Goal: Download file/media

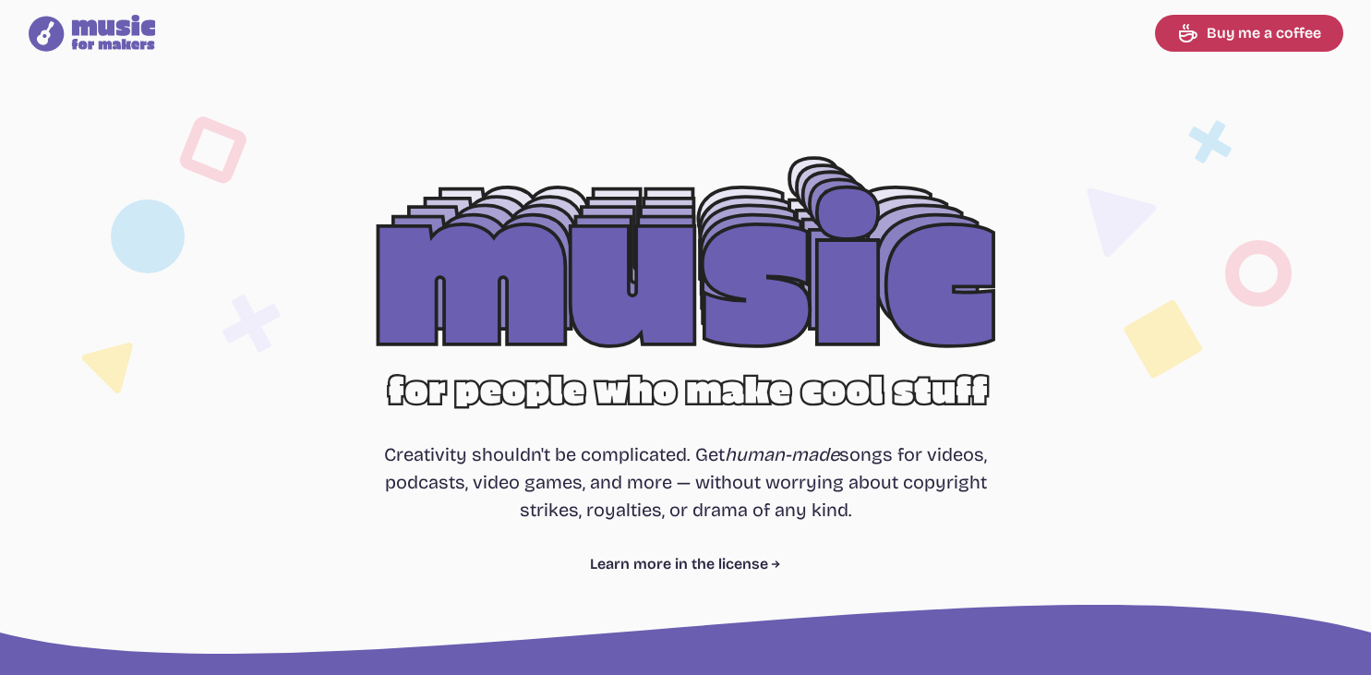
select select "most popular"
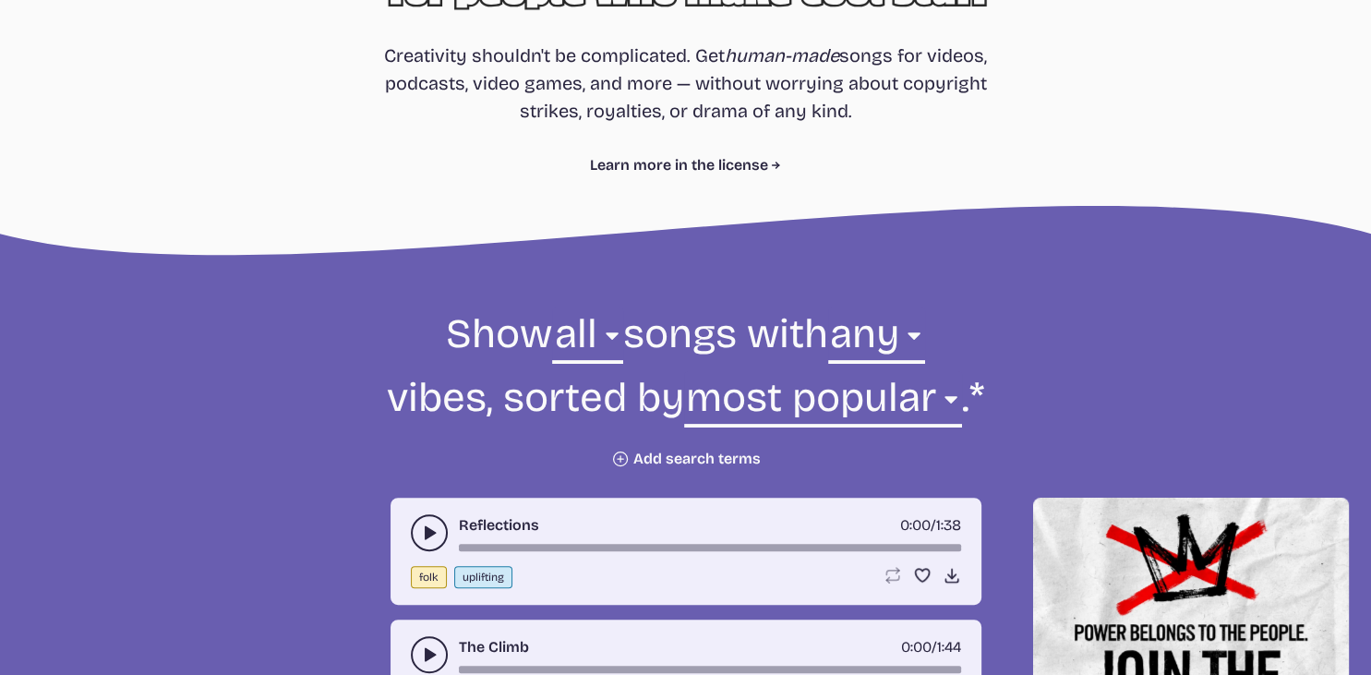
scroll to position [390, 0]
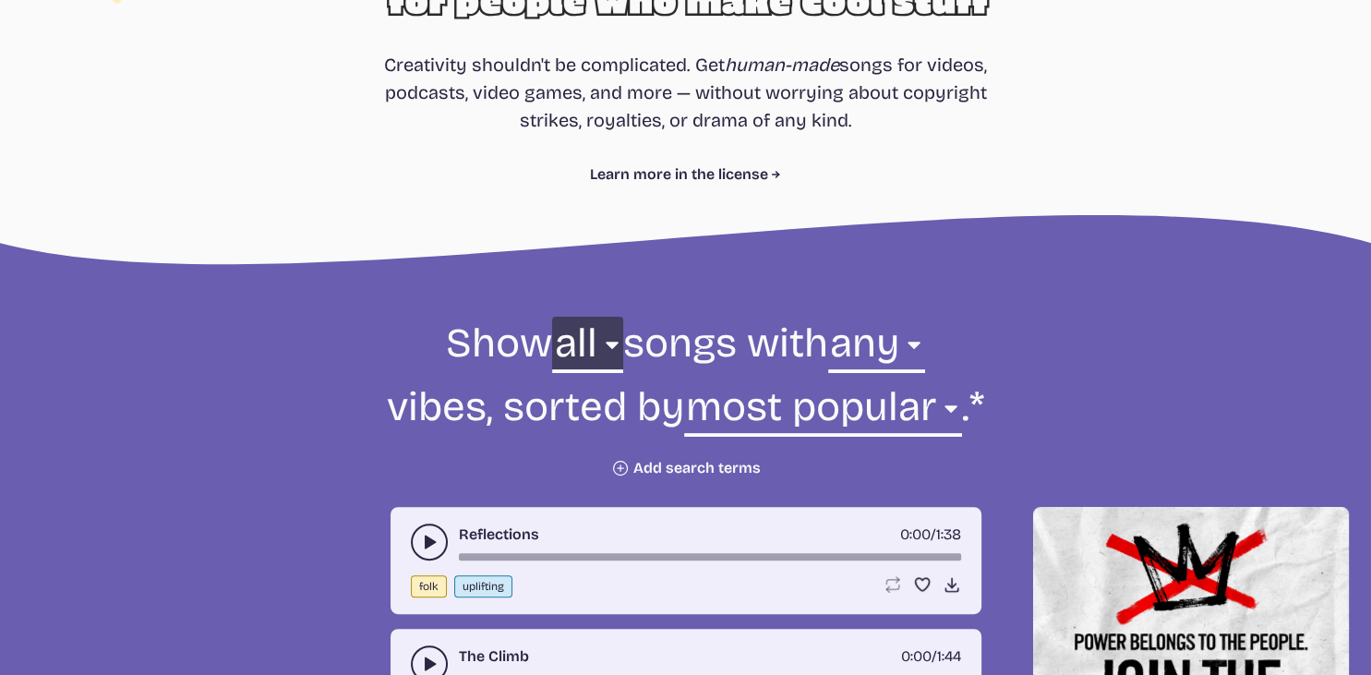
click at [552, 317] on select "all ambient cinematic electronic folk holiday jazz pop rock world" at bounding box center [587, 349] width 70 height 64
click at [608, 344] on select "all ambient cinematic electronic folk holiday jazz pop rock world" at bounding box center [587, 349] width 70 height 64
click at [552, 317] on select "all ambient cinematic electronic folk holiday jazz pop rock world" at bounding box center [587, 349] width 70 height 64
click at [828, 317] on select "any aggressive chill contemplative dark dramatic easygoing energizing happy ser…" at bounding box center [876, 349] width 97 height 64
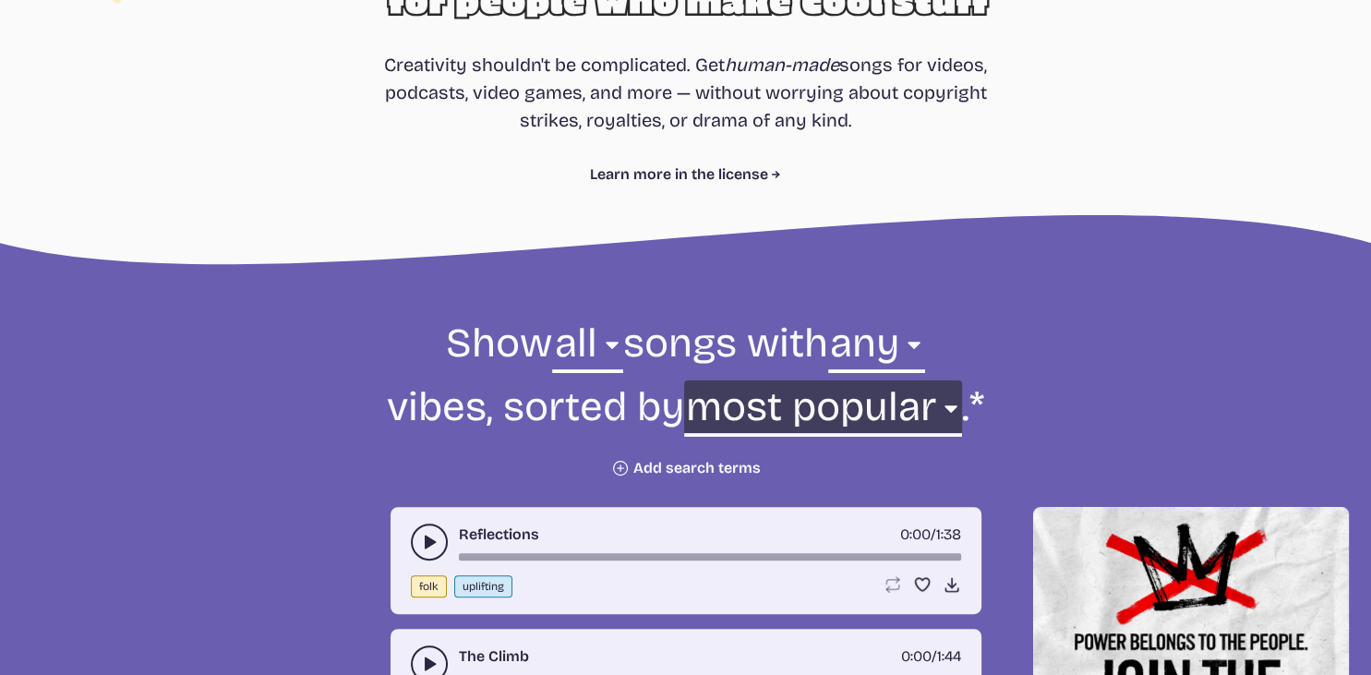
click at [684, 380] on select "newest oldest most popular least popular name" at bounding box center [823, 412] width 278 height 64
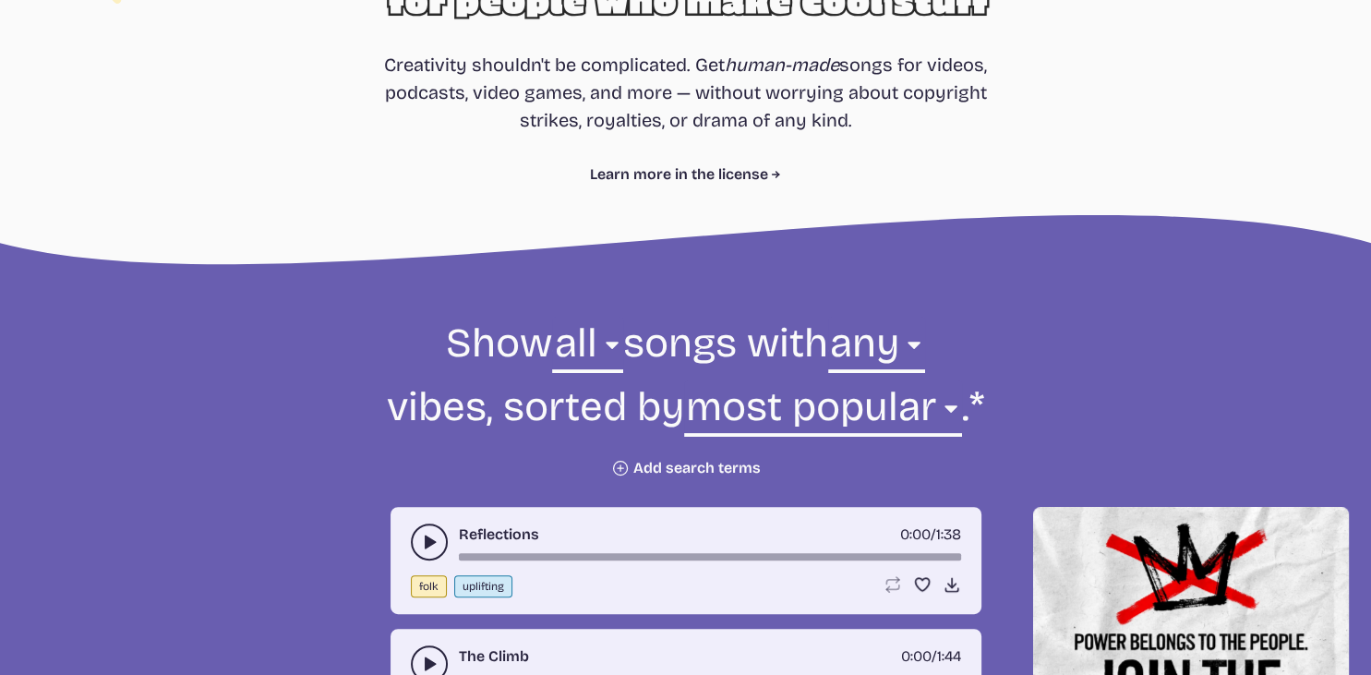
click at [271, 467] on form "Show all ambient cinematic electronic folk holiday jazz pop rock world all song…" at bounding box center [686, 397] width 1004 height 161
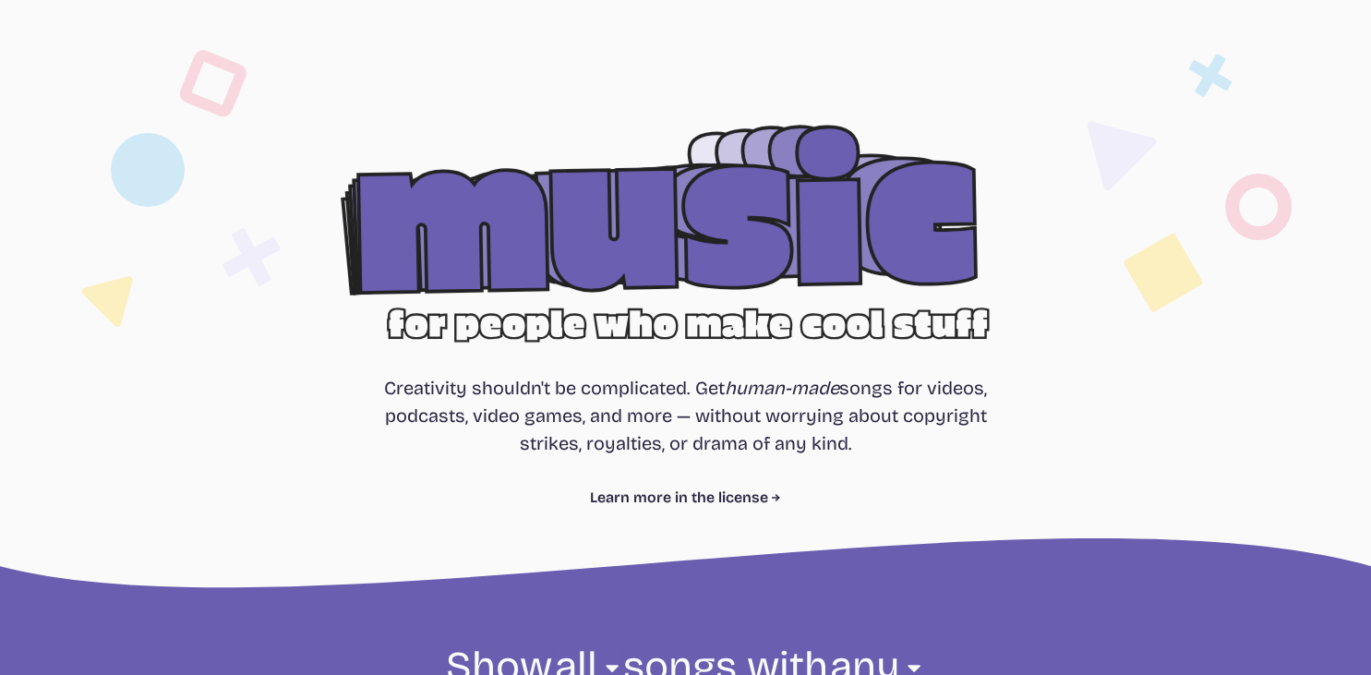
scroll to position [97, 0]
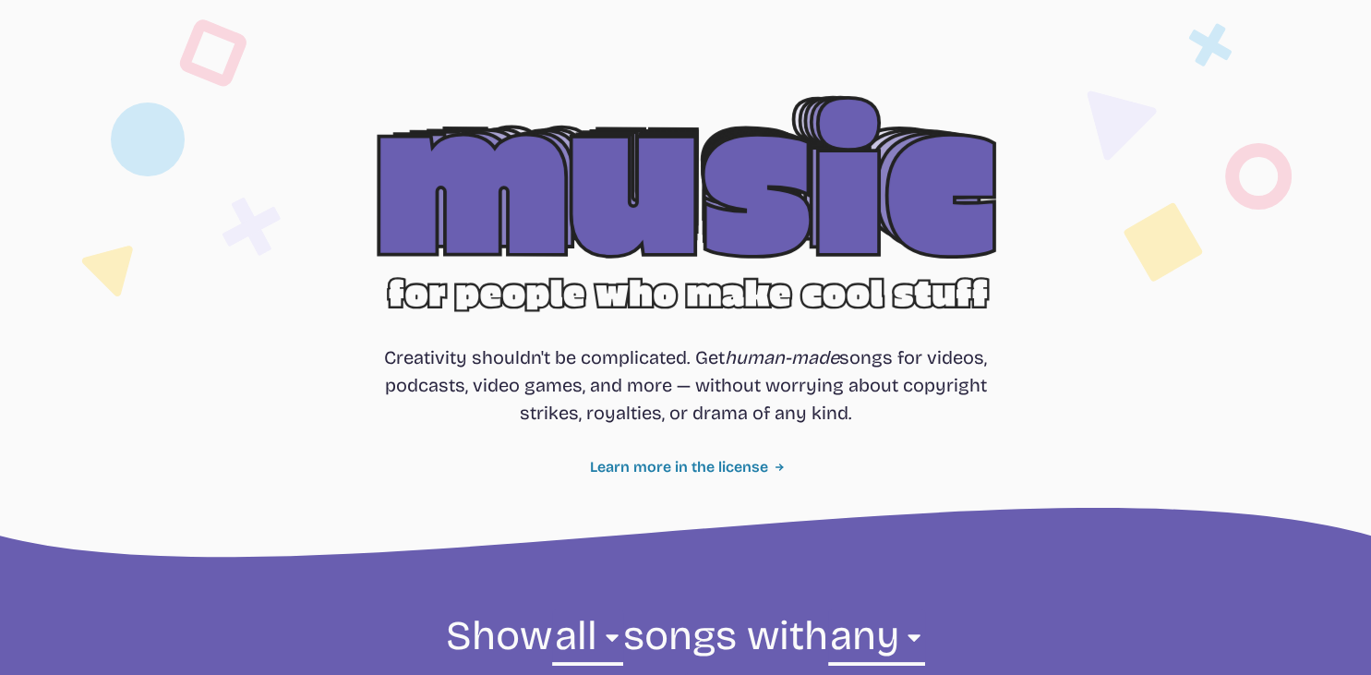
click at [703, 472] on link "Learn more in the license" at bounding box center [685, 467] width 191 height 22
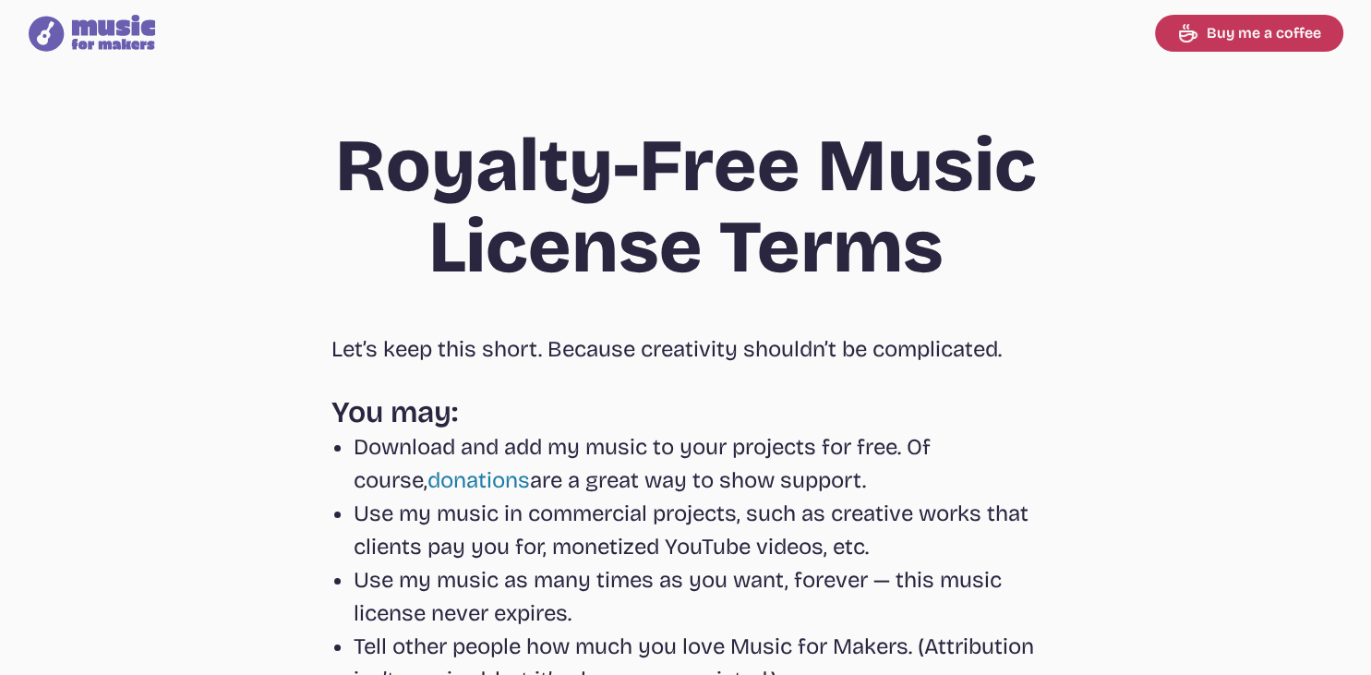
select select "most popular"
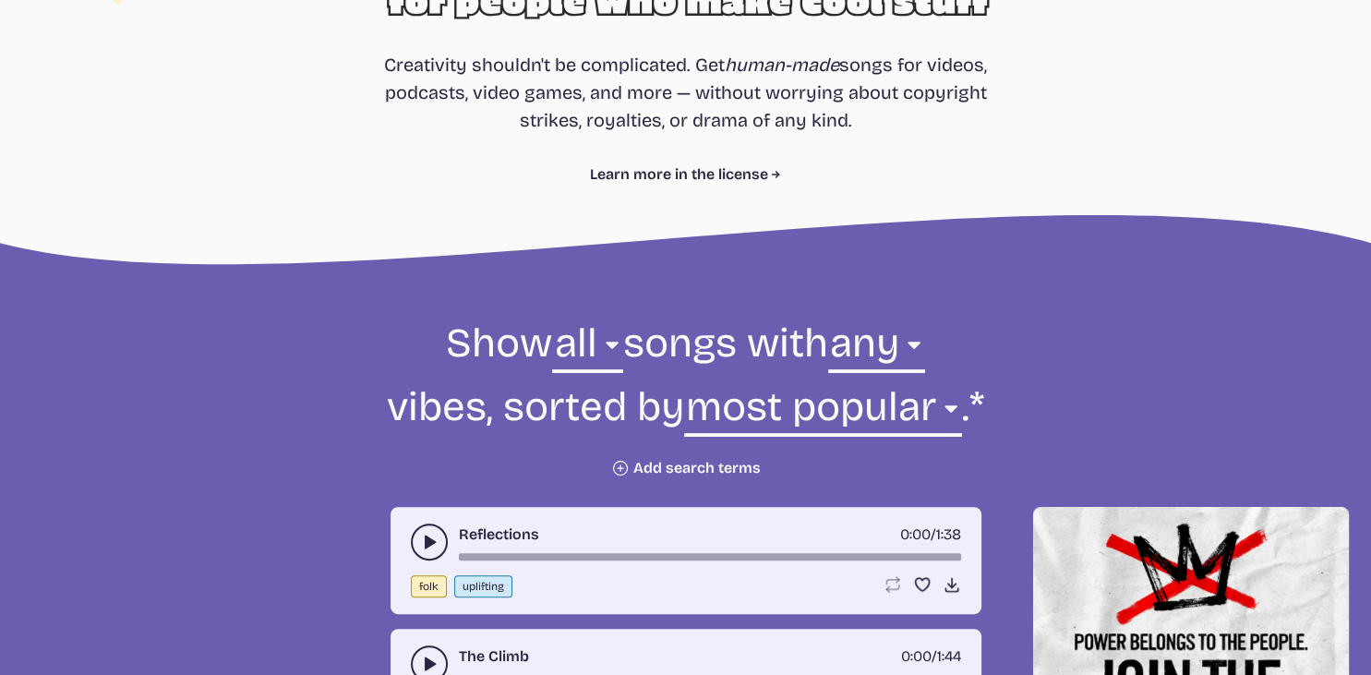
scroll to position [682, 0]
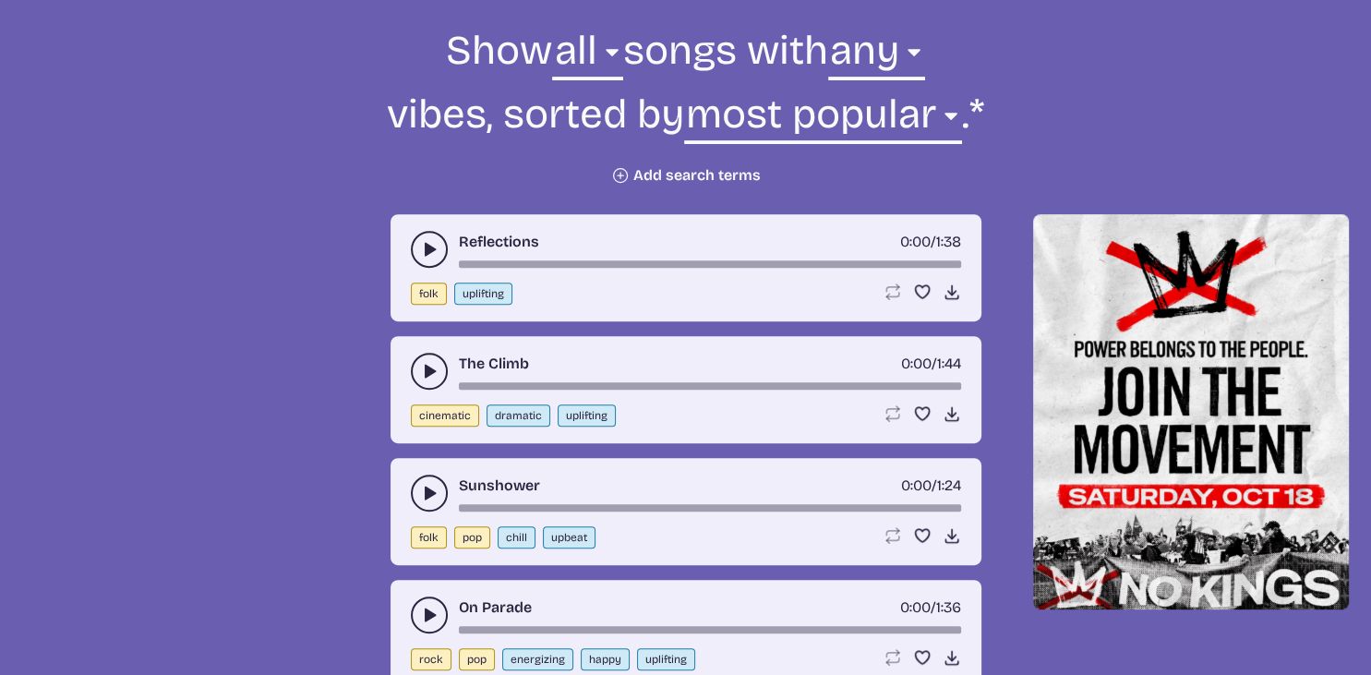
click at [425, 248] on use "play-pause toggle" at bounding box center [429, 249] width 18 height 18
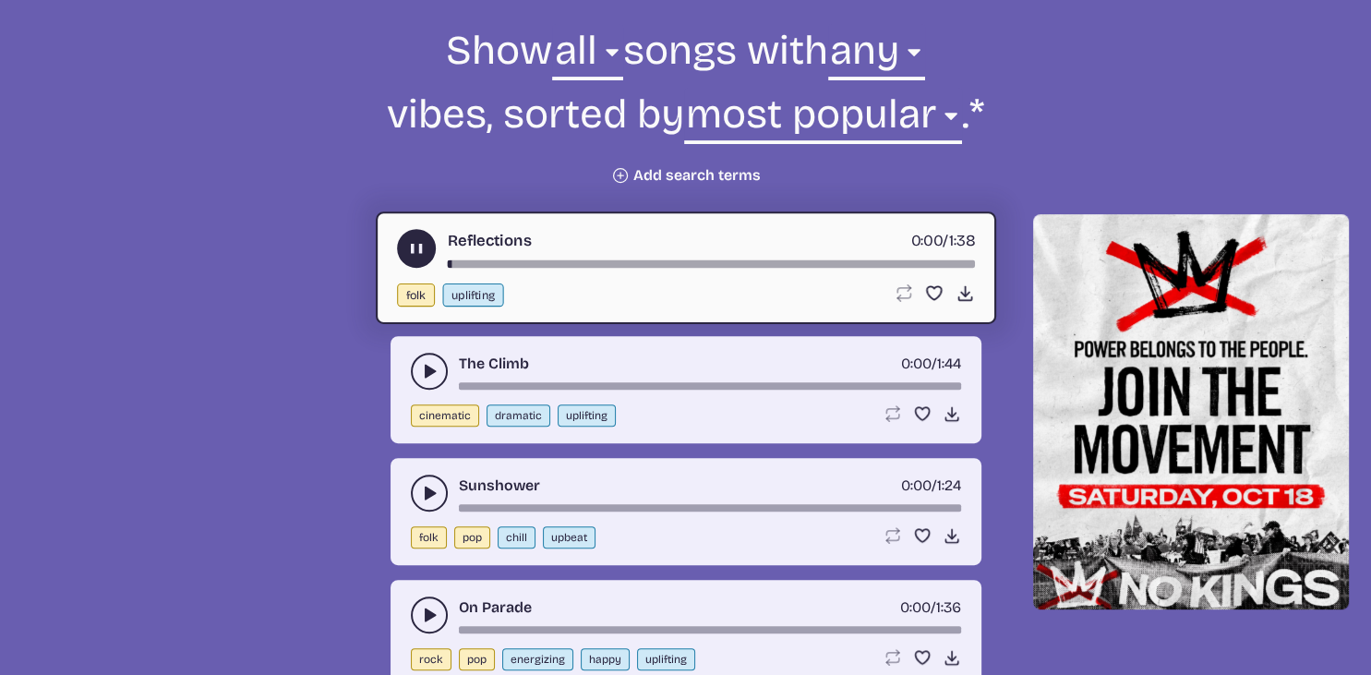
click at [531, 260] on div "song-time-bar" at bounding box center [710, 263] width 527 height 7
click at [410, 239] on icon "play-pause toggle" at bounding box center [415, 248] width 19 height 19
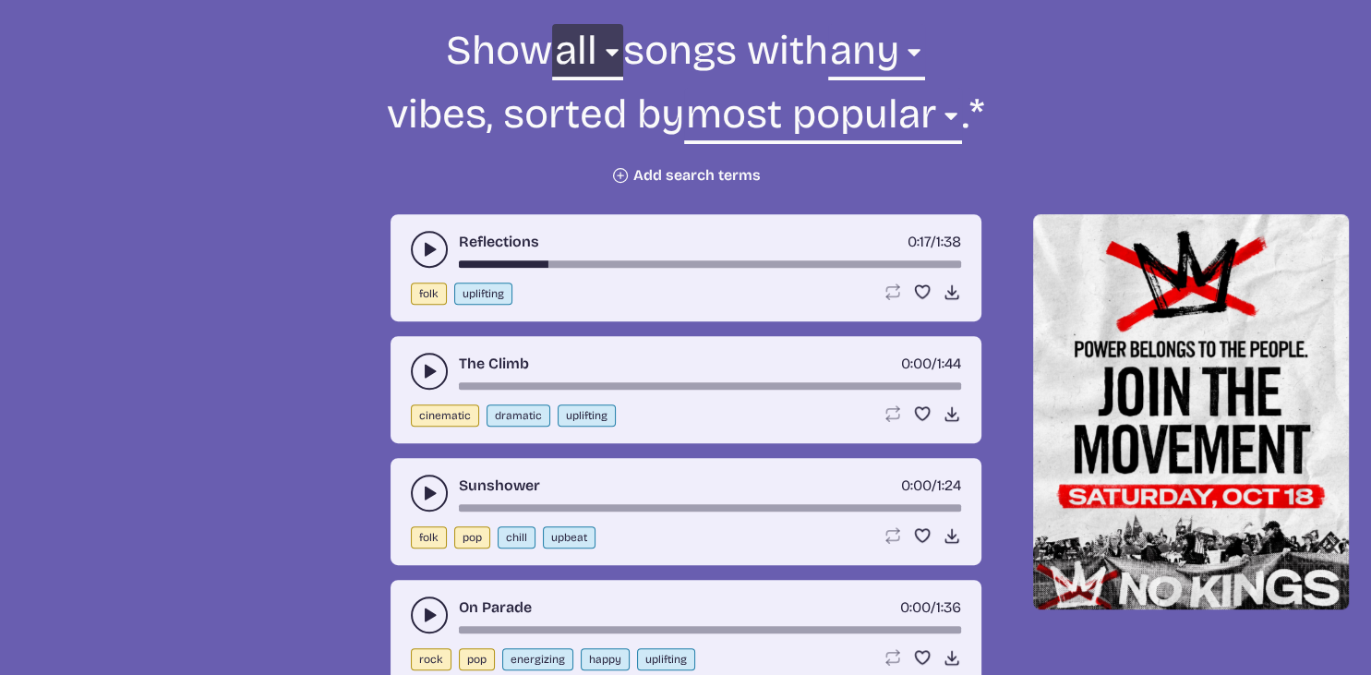
click at [552, 24] on select "all ambient cinematic electronic folk holiday jazz pop rock world" at bounding box center [587, 56] width 70 height 64
select select "cinematic"
click option "cinematic" at bounding box center [0, 0] width 0 height 0
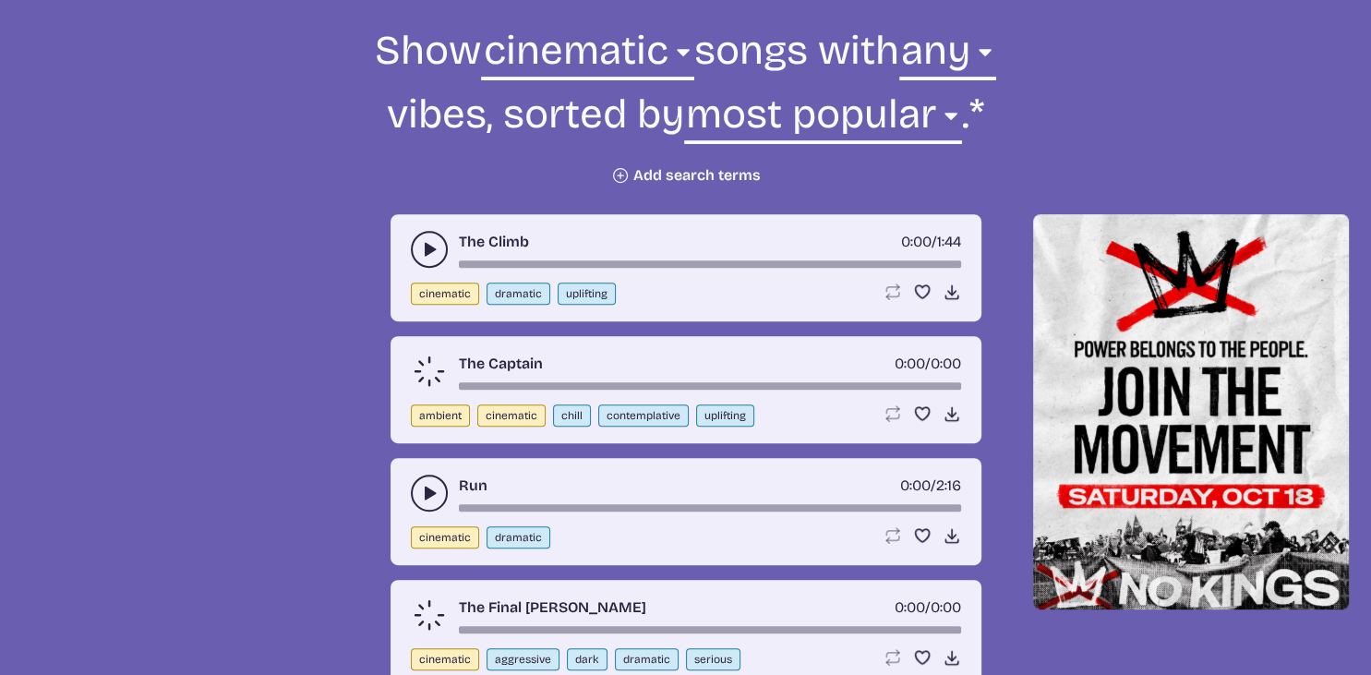
click at [428, 253] on use "play-pause toggle" at bounding box center [429, 249] width 18 height 18
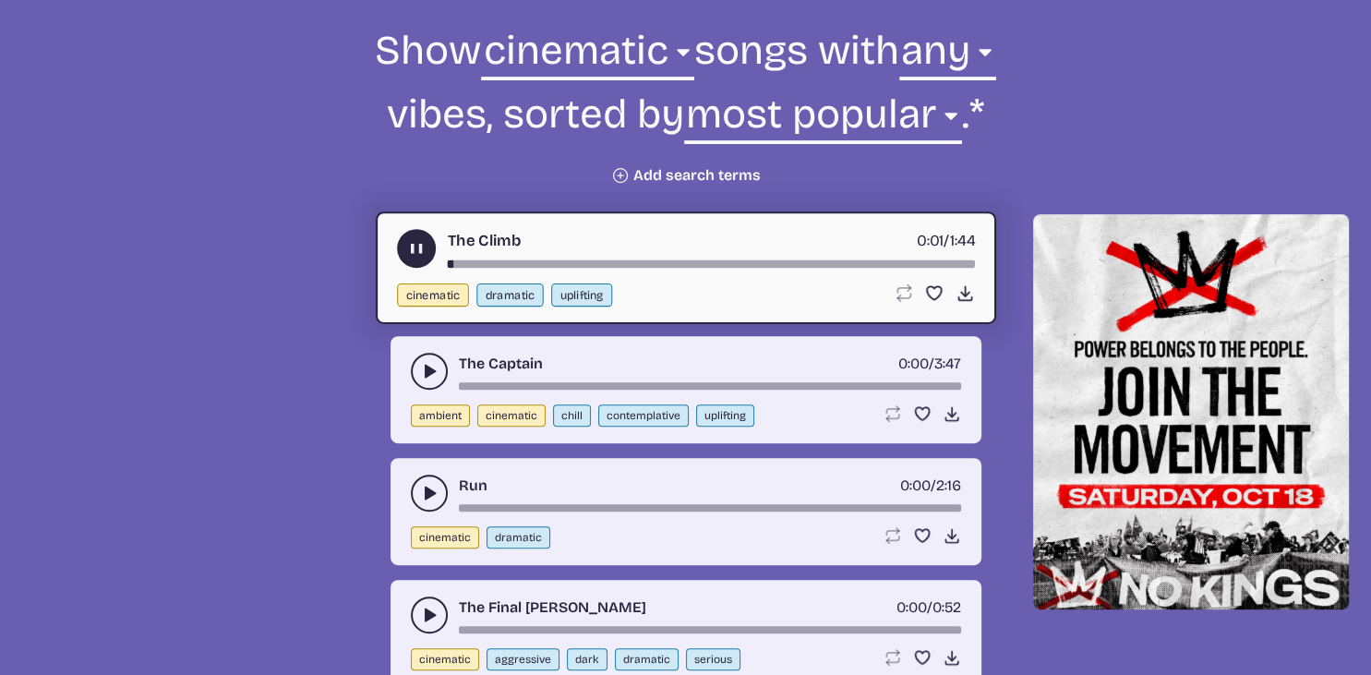
click at [552, 261] on div "song-time-bar" at bounding box center [710, 263] width 527 height 7
click at [412, 240] on icon "play-pause toggle" at bounding box center [415, 248] width 19 height 19
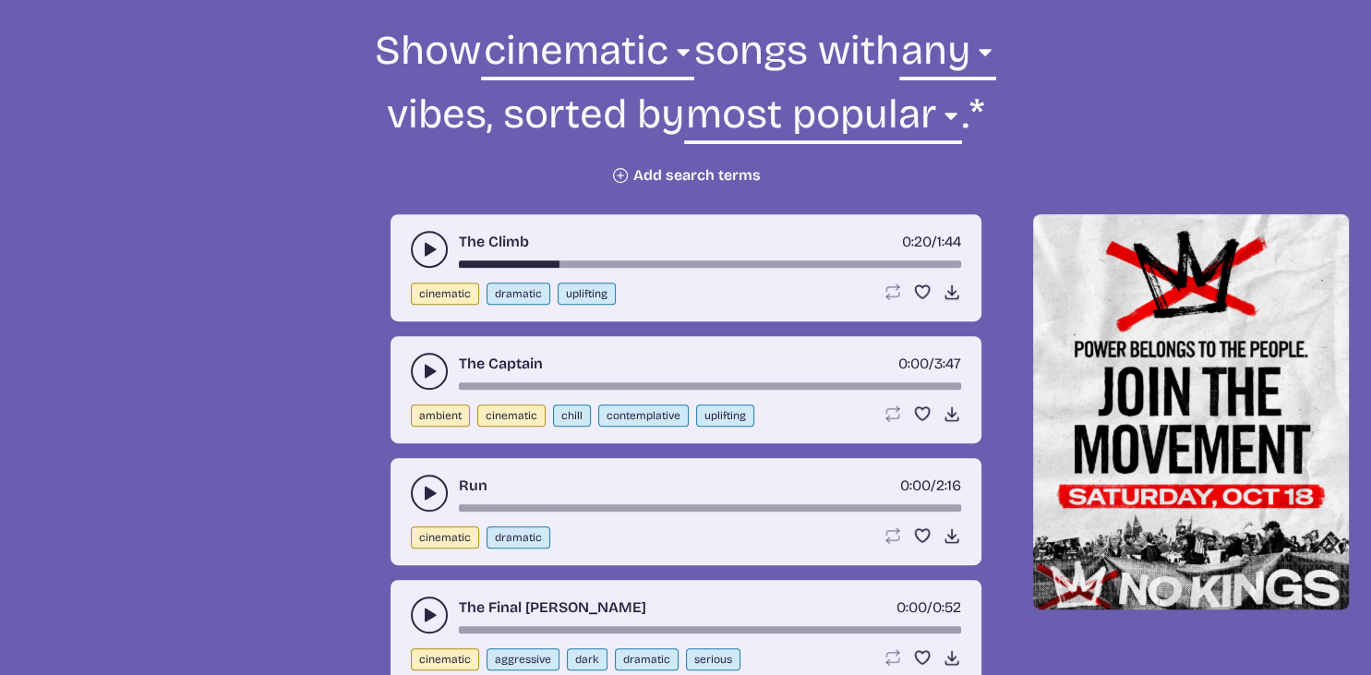
click at [425, 478] on button "play-pause toggle" at bounding box center [429, 492] width 37 height 37
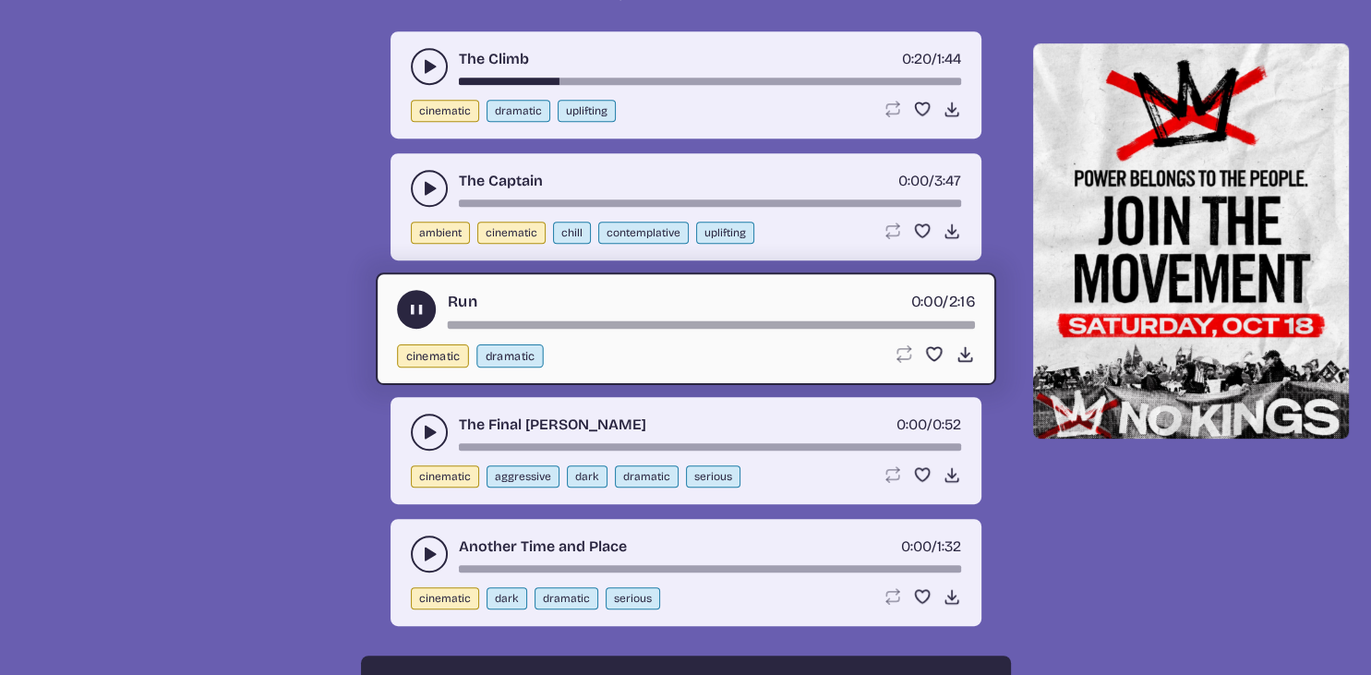
scroll to position [877, 0]
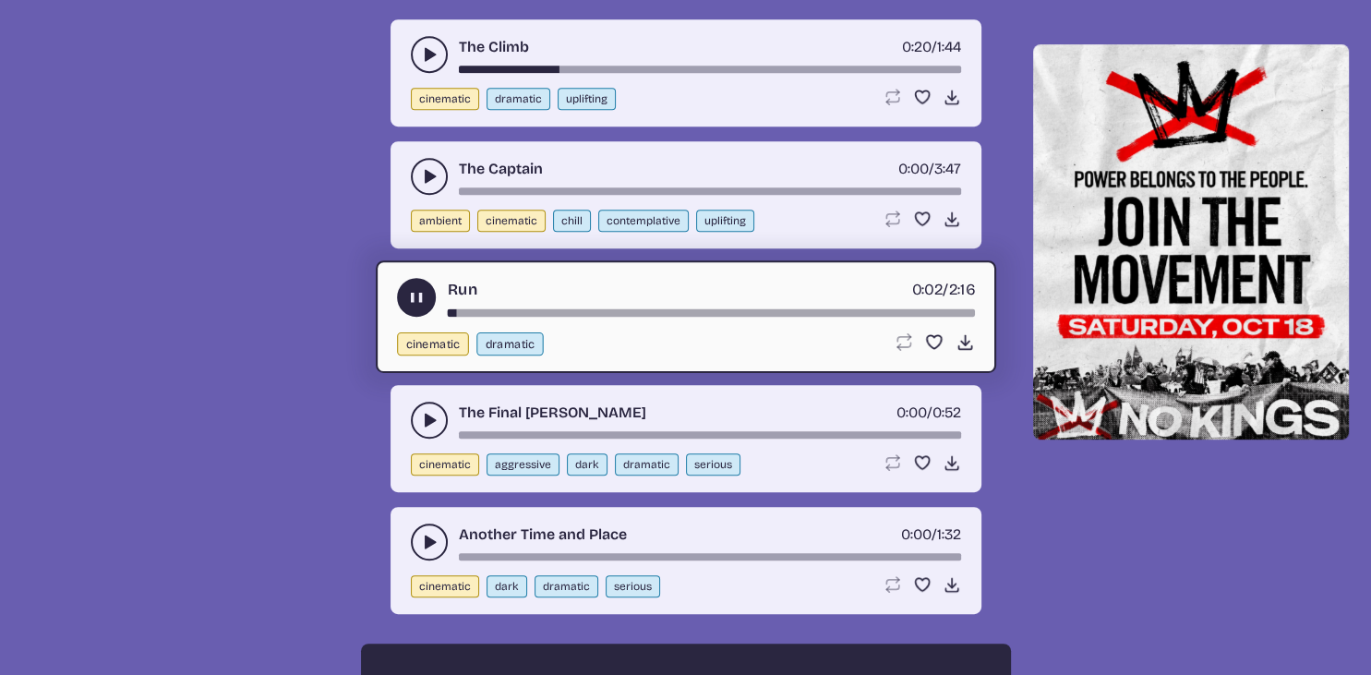
click at [590, 310] on div "song-time-bar" at bounding box center [710, 312] width 527 height 7
click at [421, 294] on use "play-pause toggle" at bounding box center [415, 297] width 19 height 19
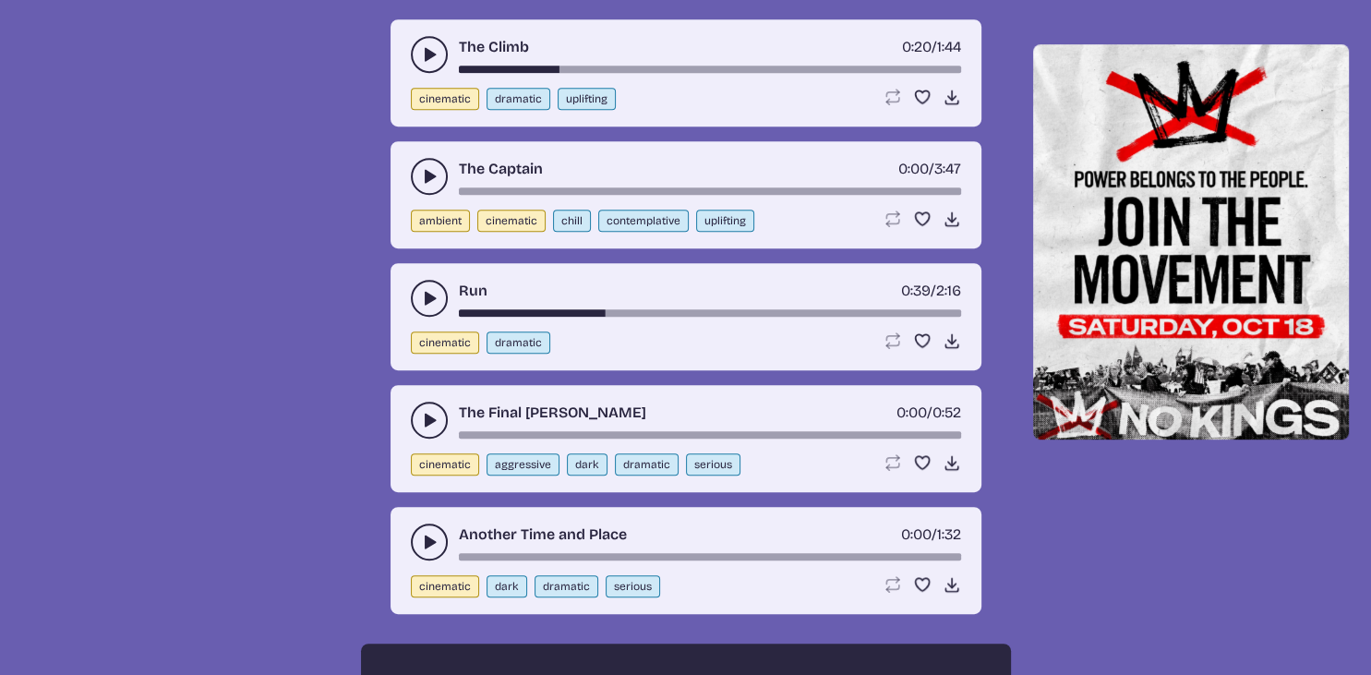
click at [426, 190] on button "play-pause toggle" at bounding box center [429, 176] width 37 height 37
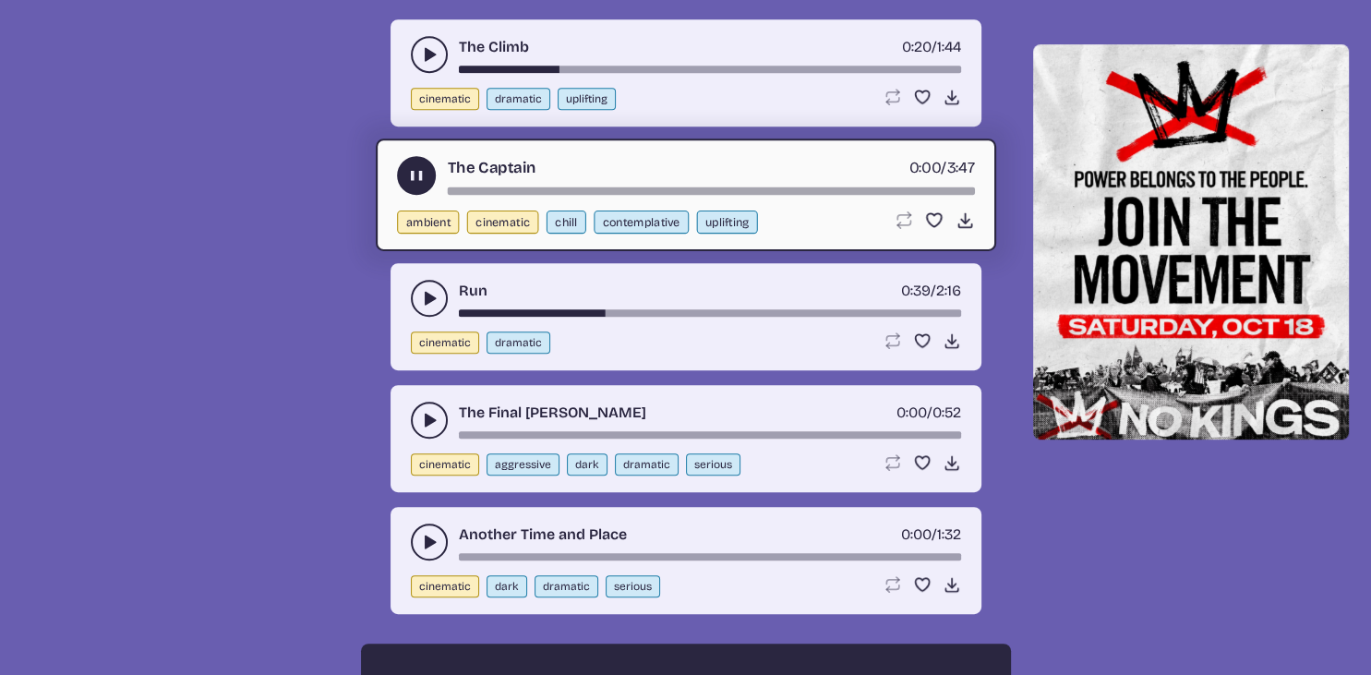
click at [582, 190] on div "song-time-bar" at bounding box center [710, 190] width 527 height 7
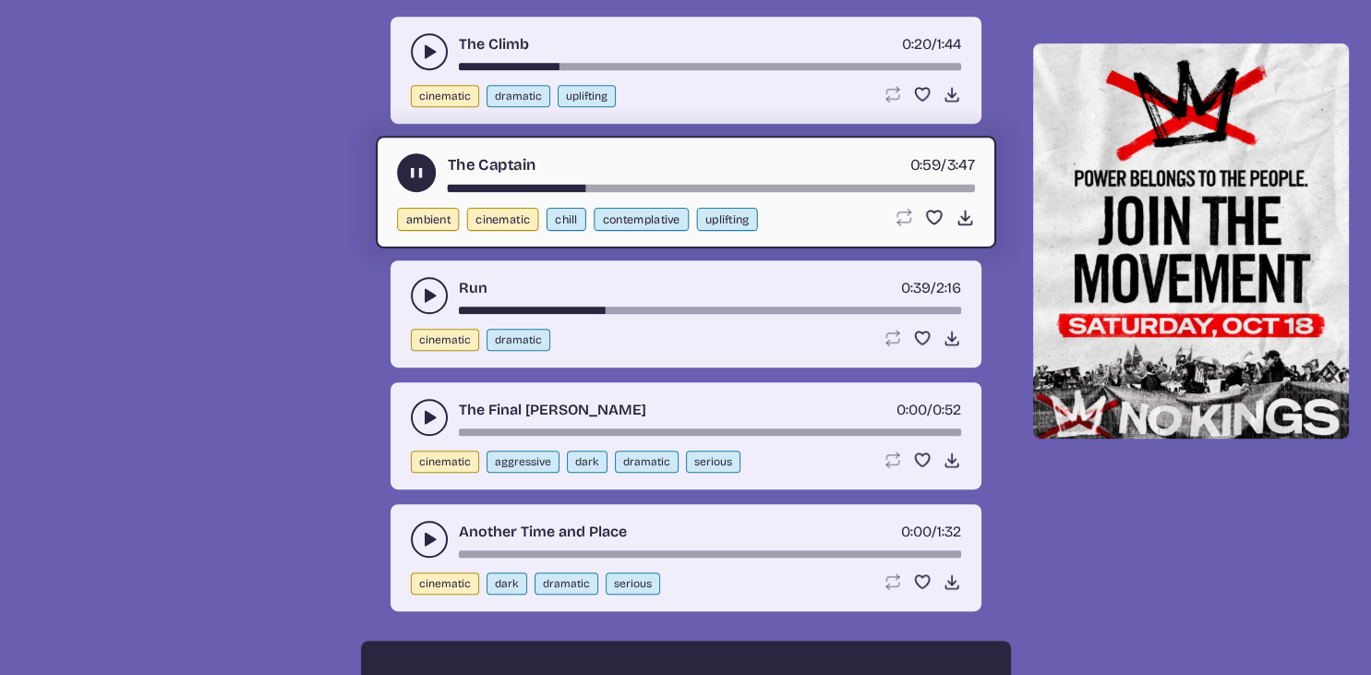
scroll to position [779, 0]
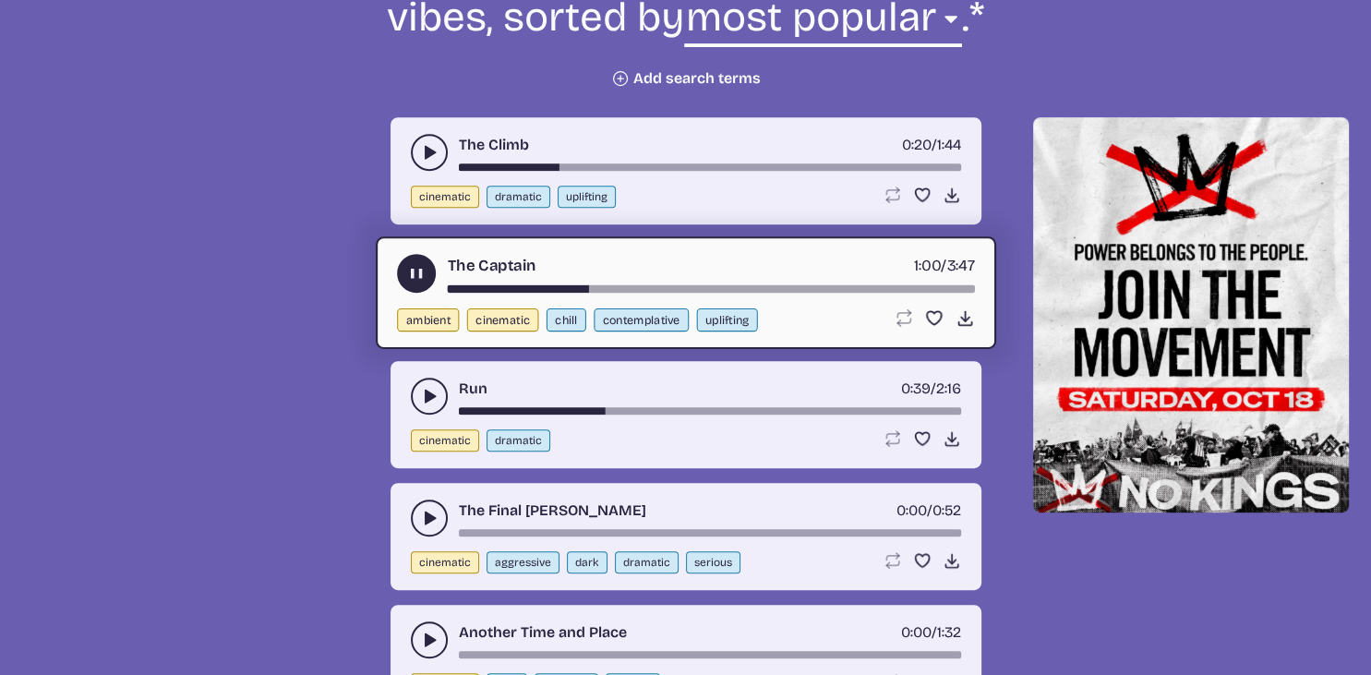
click at [421, 271] on use "play-pause toggle" at bounding box center [415, 273] width 19 height 19
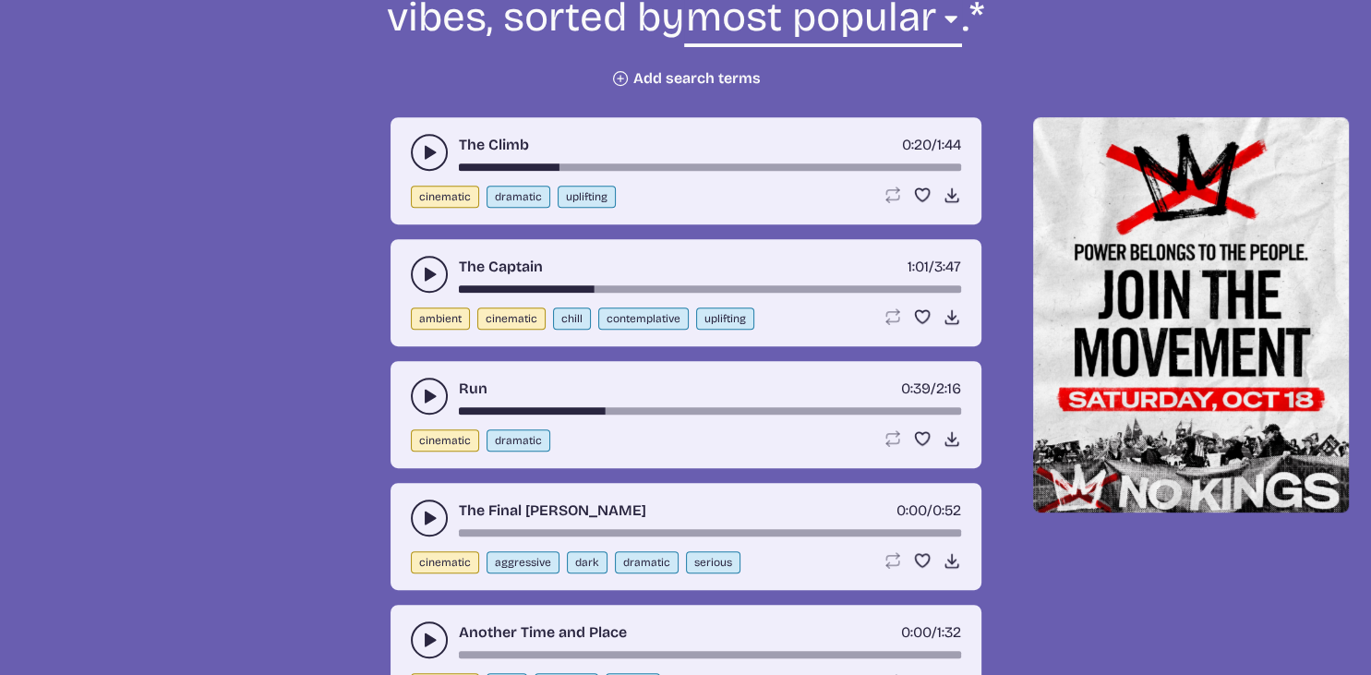
click at [438, 518] on button "play-pause toggle" at bounding box center [429, 517] width 37 height 37
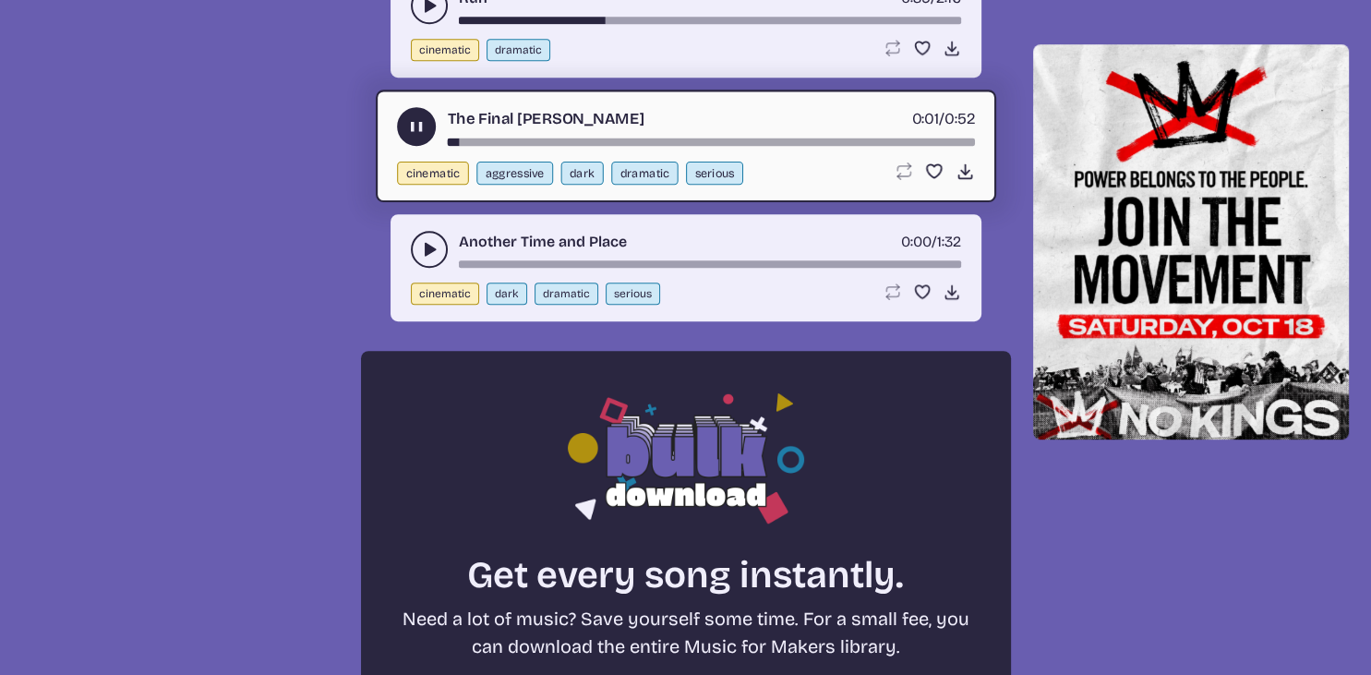
scroll to position [877, 0]
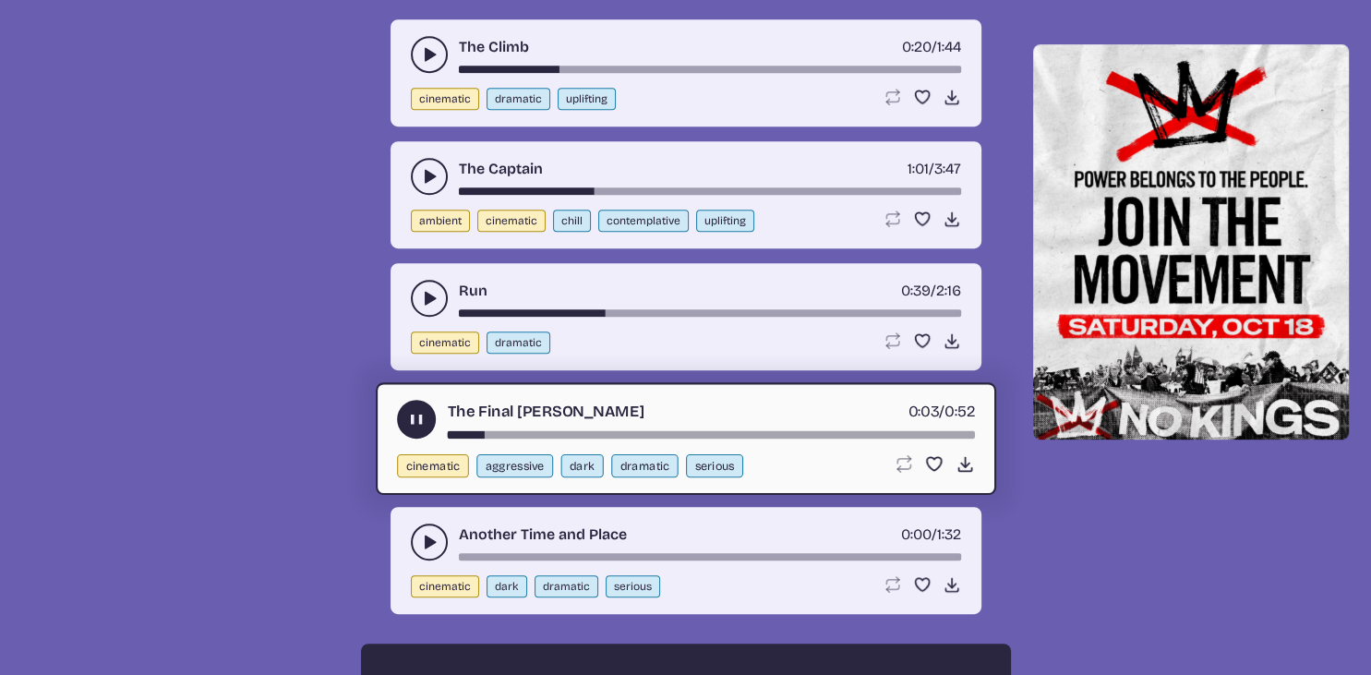
click at [611, 431] on div "song-time-bar" at bounding box center [710, 434] width 527 height 7
click at [410, 410] on icon "play-pause toggle" at bounding box center [415, 419] width 19 height 19
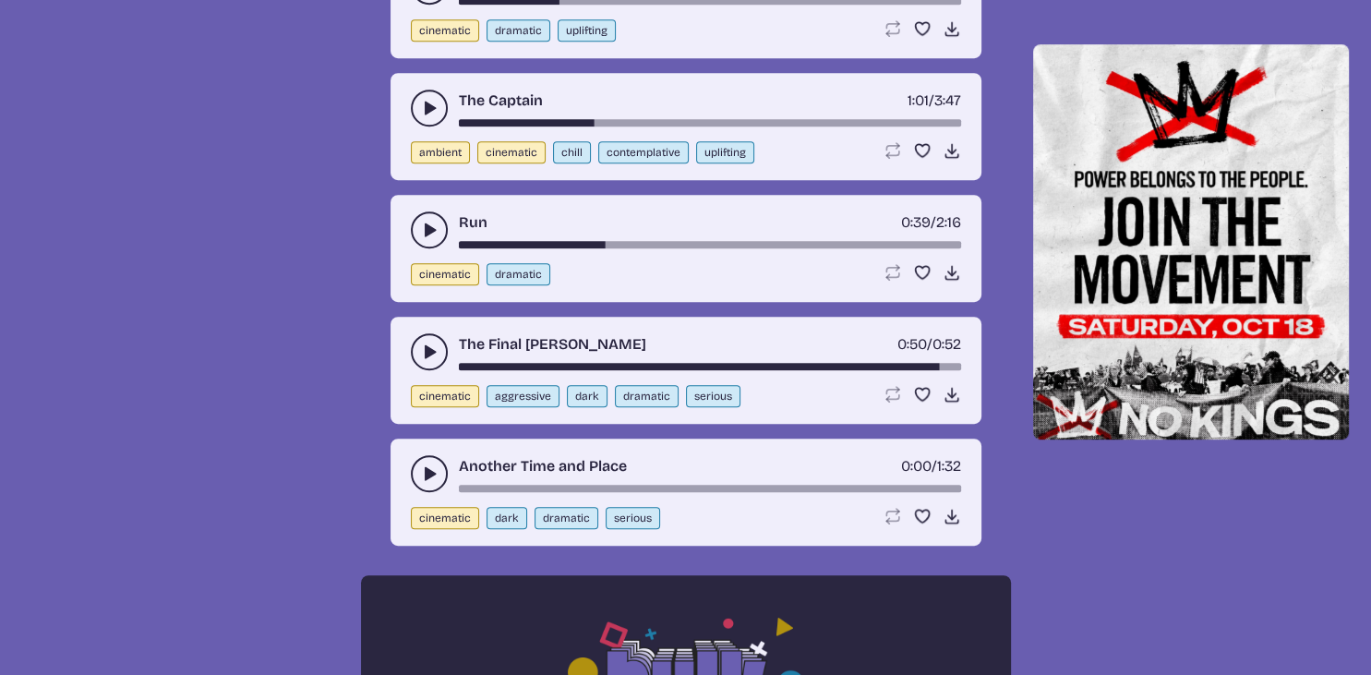
scroll to position [975, 0]
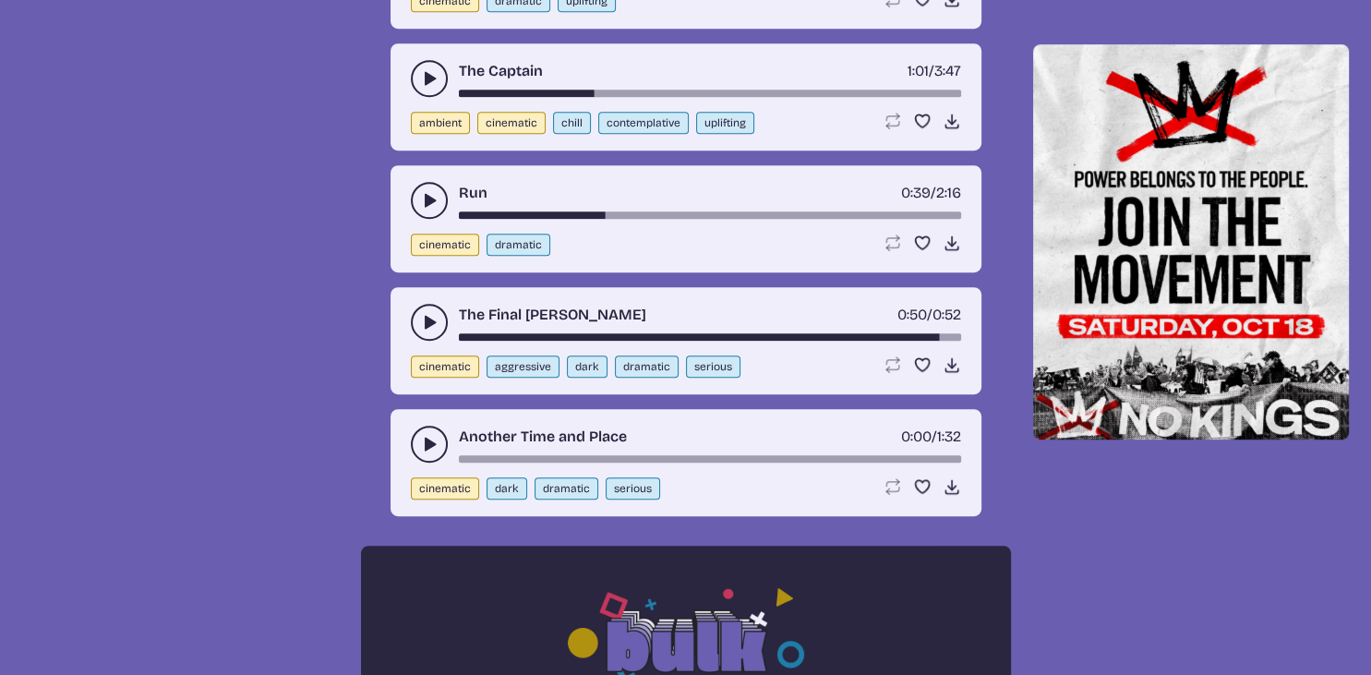
click at [421, 437] on icon "play-pause toggle" at bounding box center [429, 444] width 18 height 18
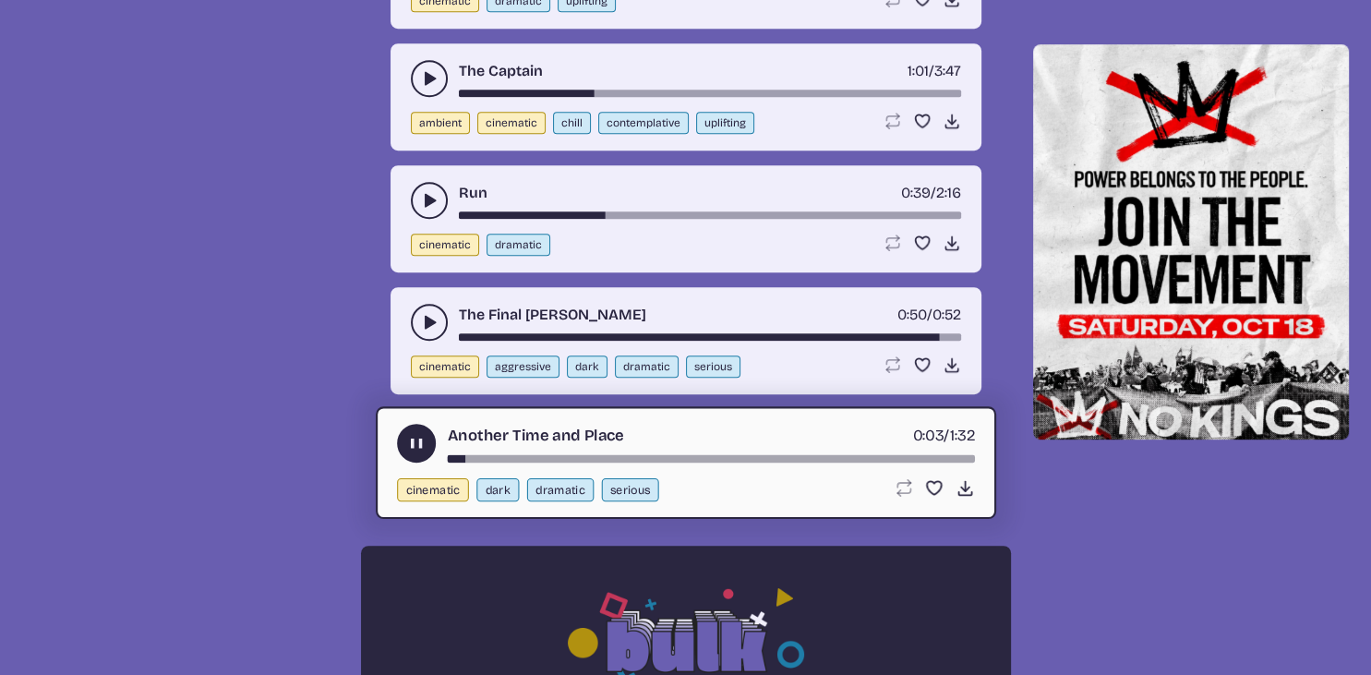
click at [643, 455] on div "song-time-bar" at bounding box center [710, 458] width 527 height 7
click at [779, 457] on div "song-time-bar" at bounding box center [710, 458] width 527 height 7
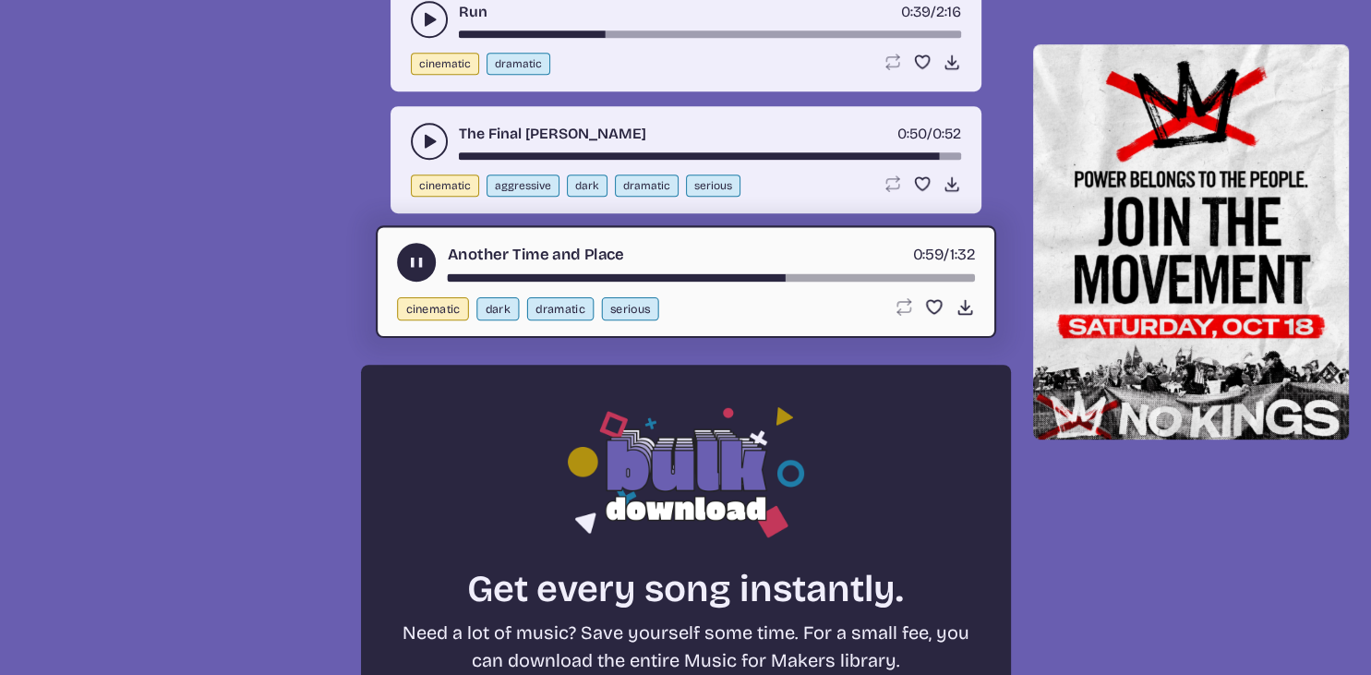
scroll to position [1170, 0]
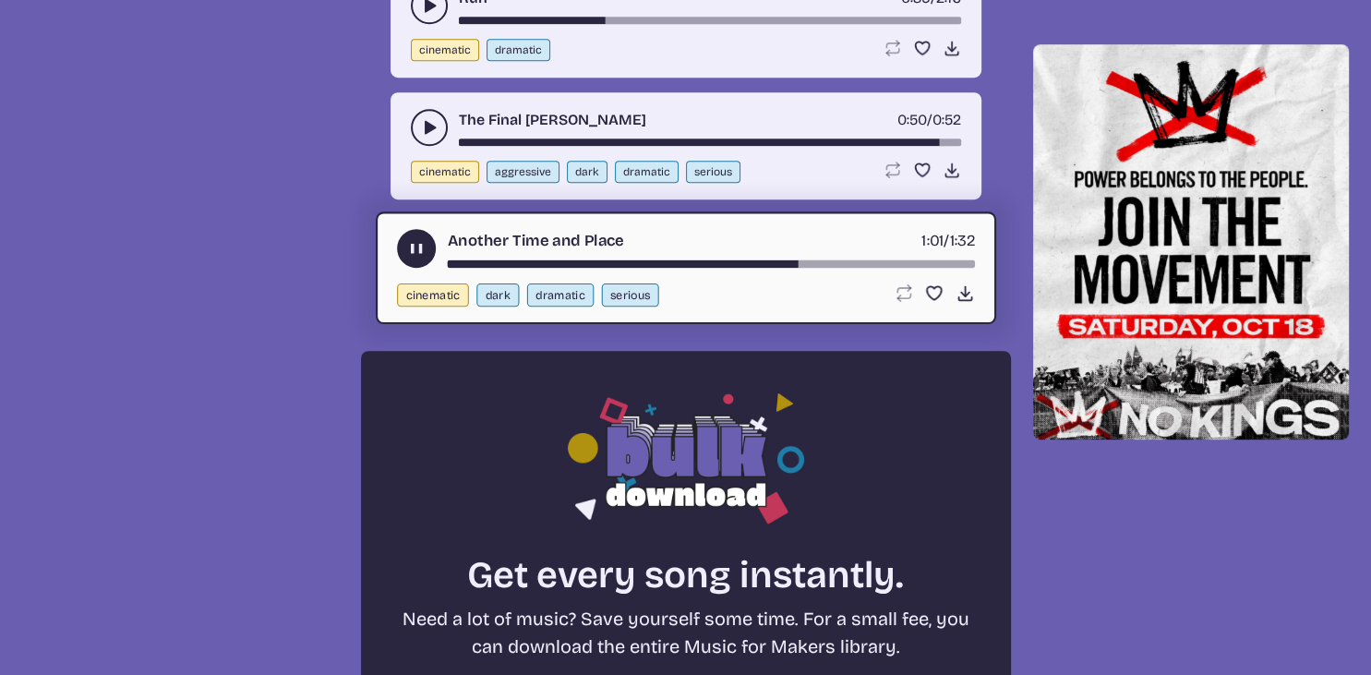
click at [418, 252] on icon "play-pause toggle" at bounding box center [415, 248] width 19 height 19
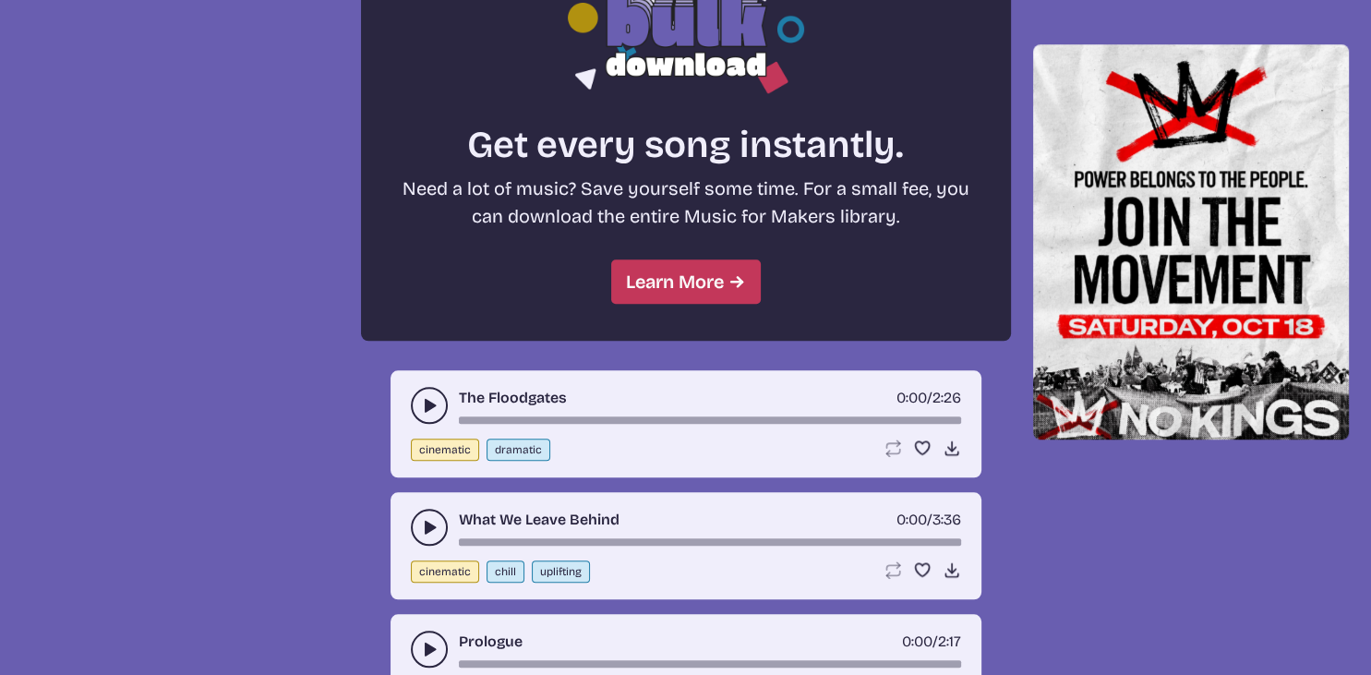
scroll to position [1657, 0]
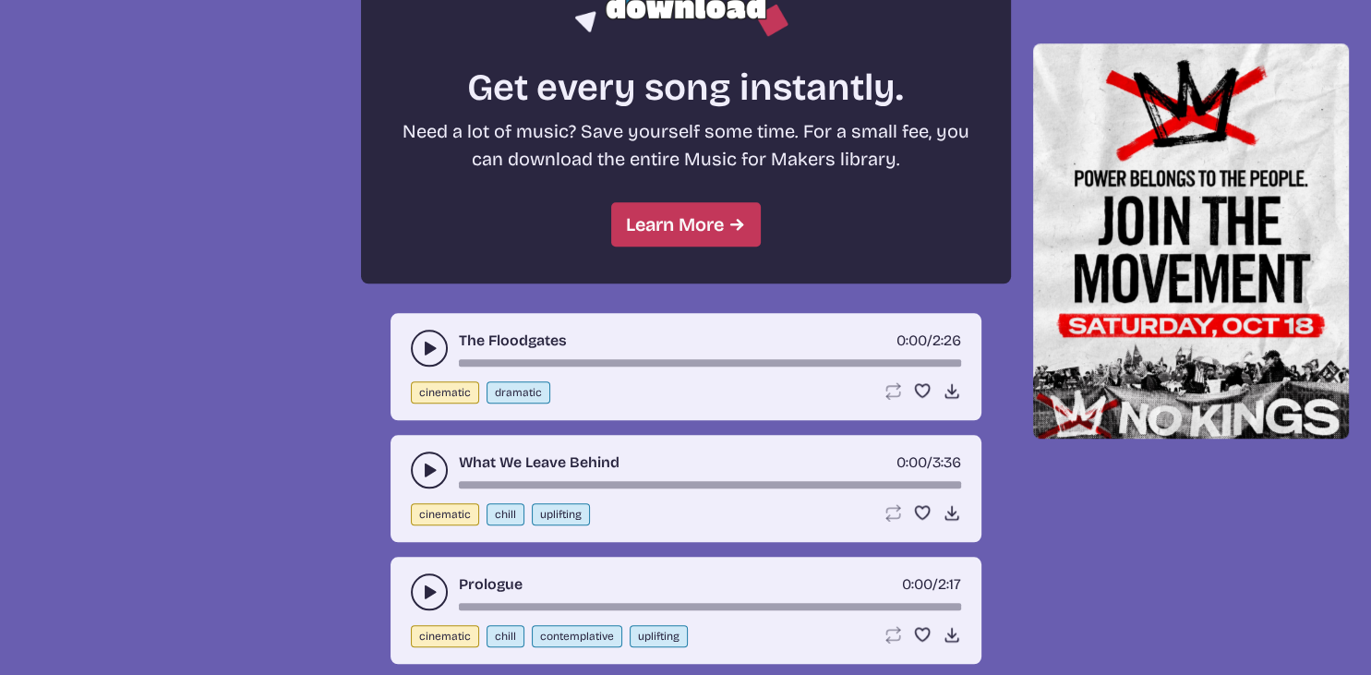
click at [423, 339] on icon "play-pause toggle" at bounding box center [429, 348] width 18 height 18
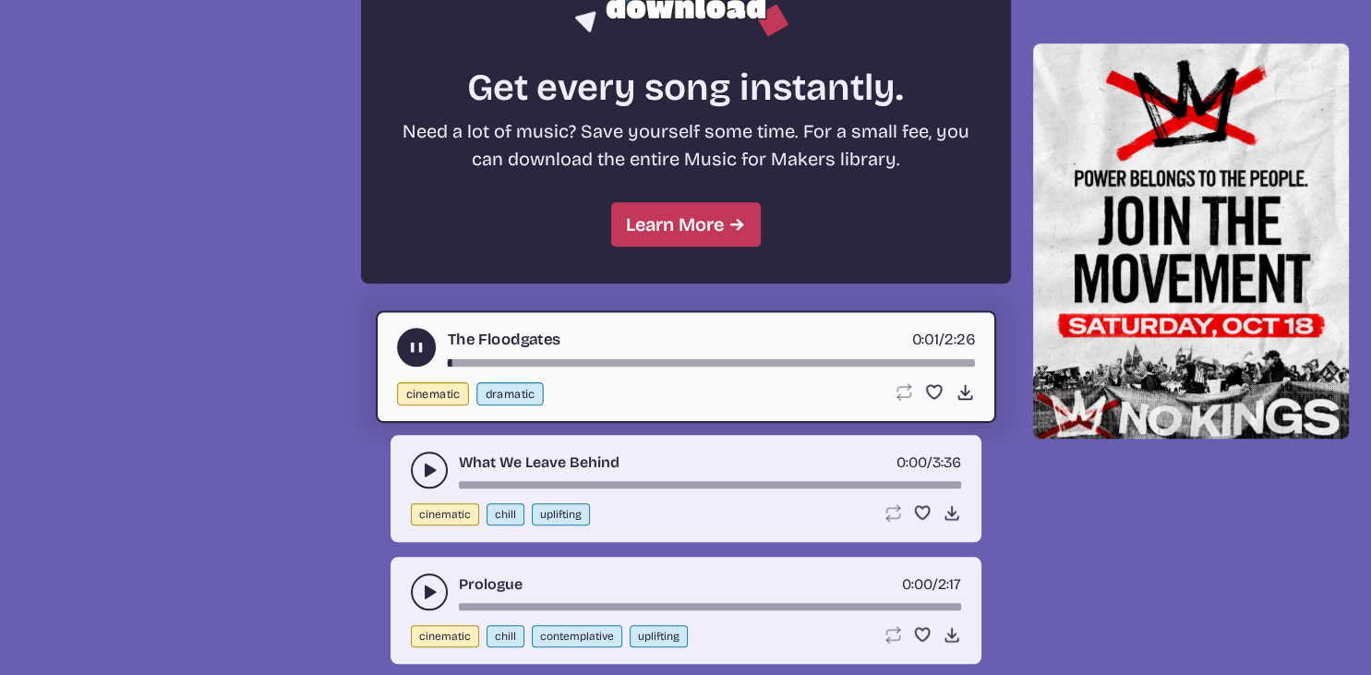
click at [640, 359] on div "song-time-bar" at bounding box center [710, 362] width 527 height 7
click at [763, 360] on div "song-time-bar" at bounding box center [710, 362] width 527 height 7
click at [412, 338] on use "play-pause toggle" at bounding box center [415, 347] width 19 height 19
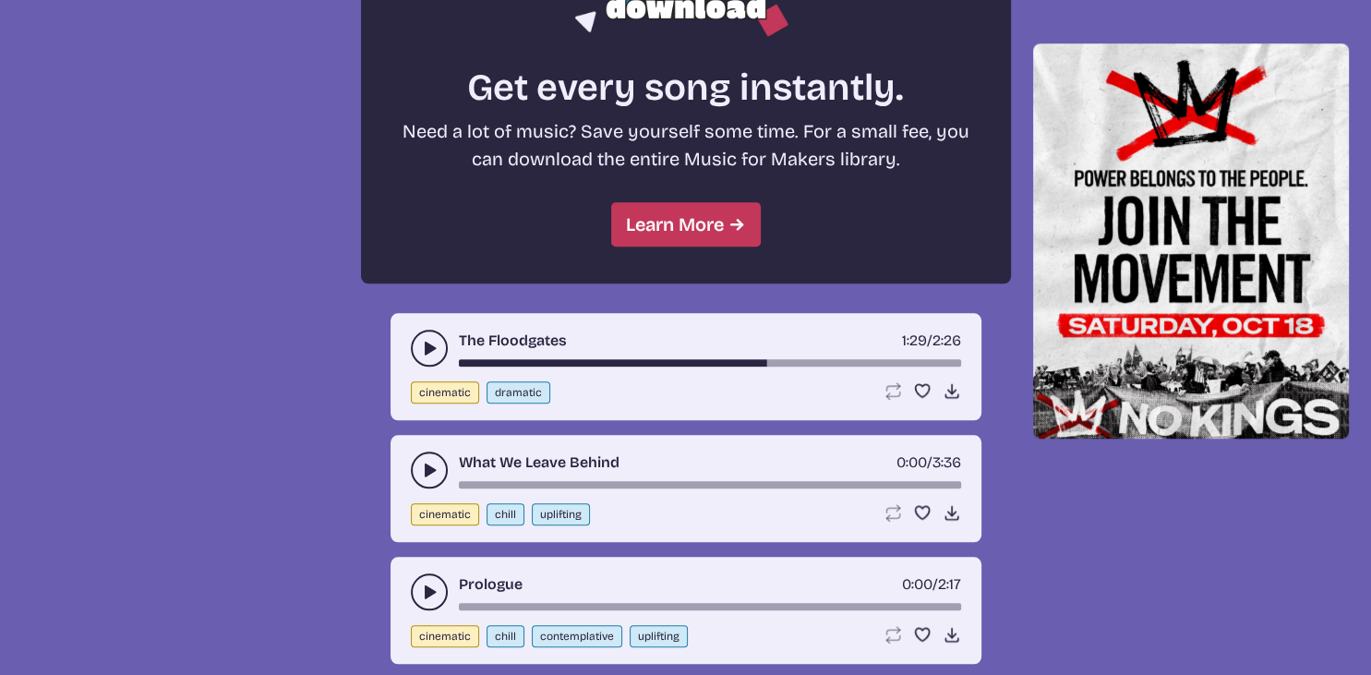
click at [434, 461] on icon "play-pause toggle" at bounding box center [429, 470] width 18 height 18
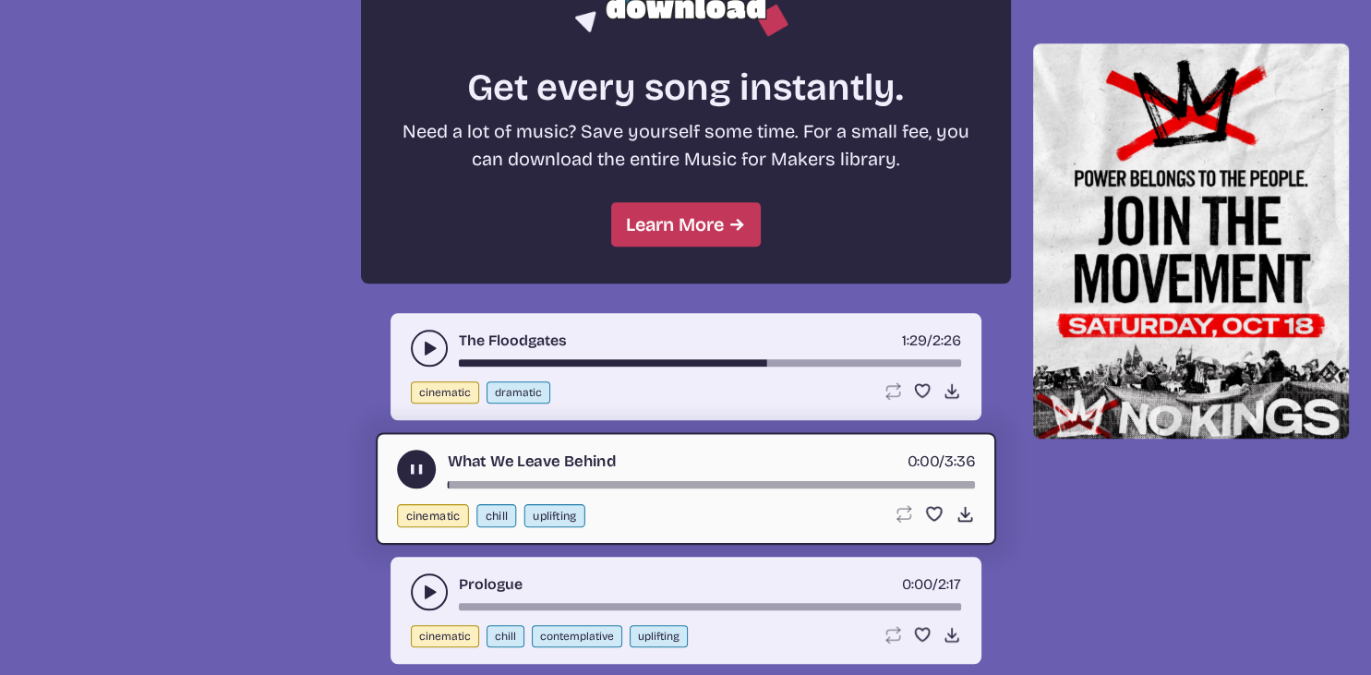
click at [662, 481] on div "song-time-bar" at bounding box center [710, 484] width 527 height 7
click at [707, 481] on div "song-time-bar" at bounding box center [710, 484] width 527 height 7
click at [794, 481] on div "song-time-bar" at bounding box center [710, 484] width 527 height 7
click at [422, 462] on use "play-pause toggle" at bounding box center [415, 469] width 19 height 19
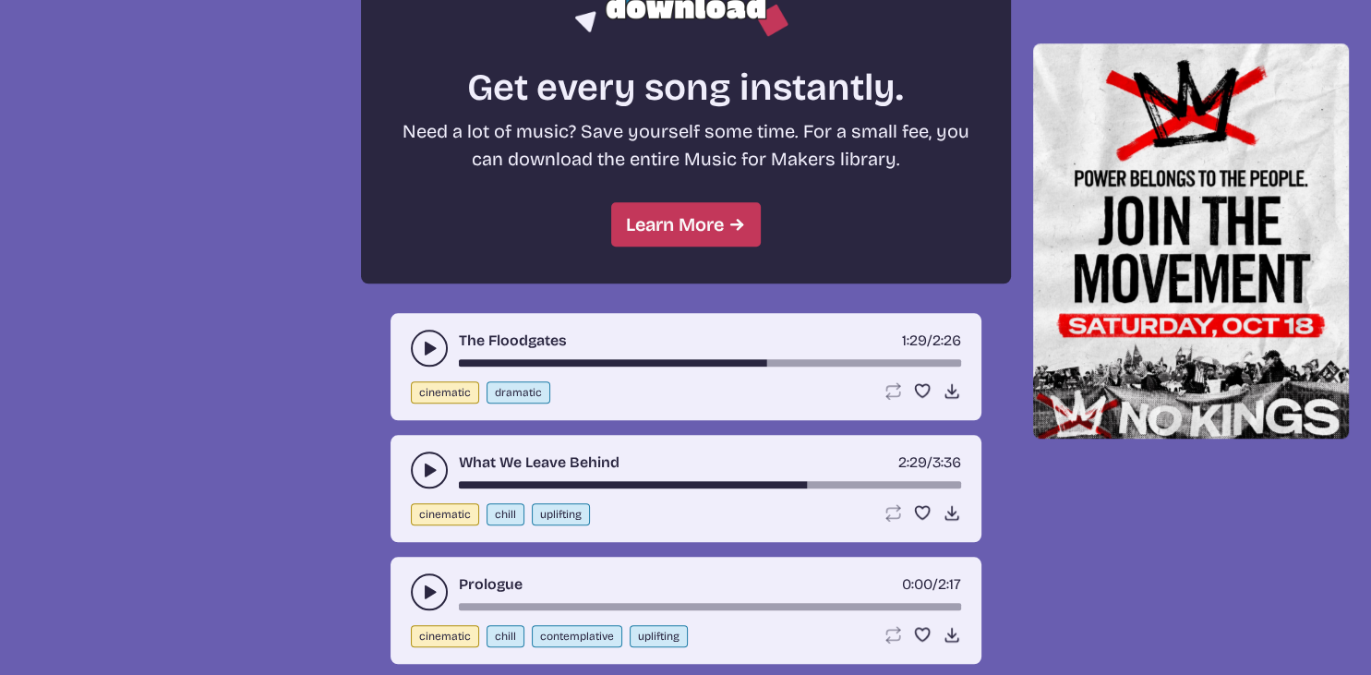
click at [433, 583] on icon "play-pause toggle" at bounding box center [429, 592] width 18 height 18
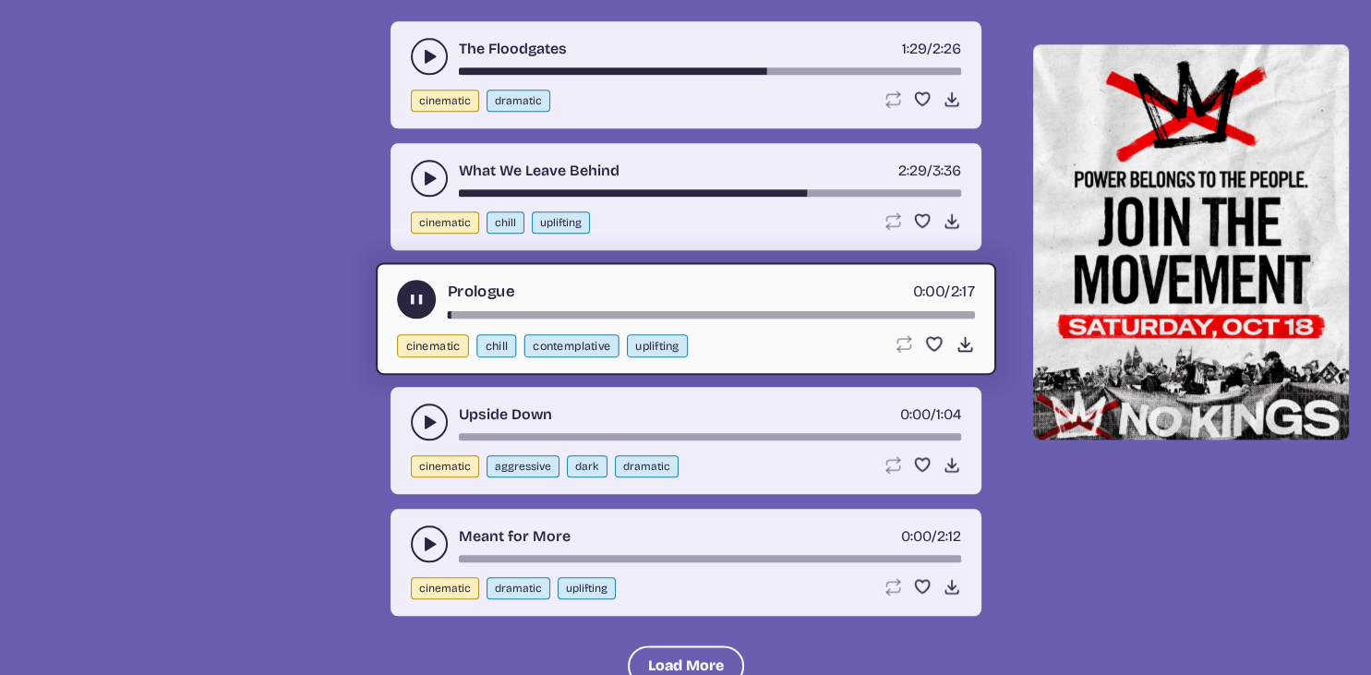
scroll to position [1950, 0]
click at [711, 310] on div "song-time-bar" at bounding box center [710, 313] width 527 height 7
click at [847, 310] on div "song-time-bar" at bounding box center [710, 313] width 527 height 7
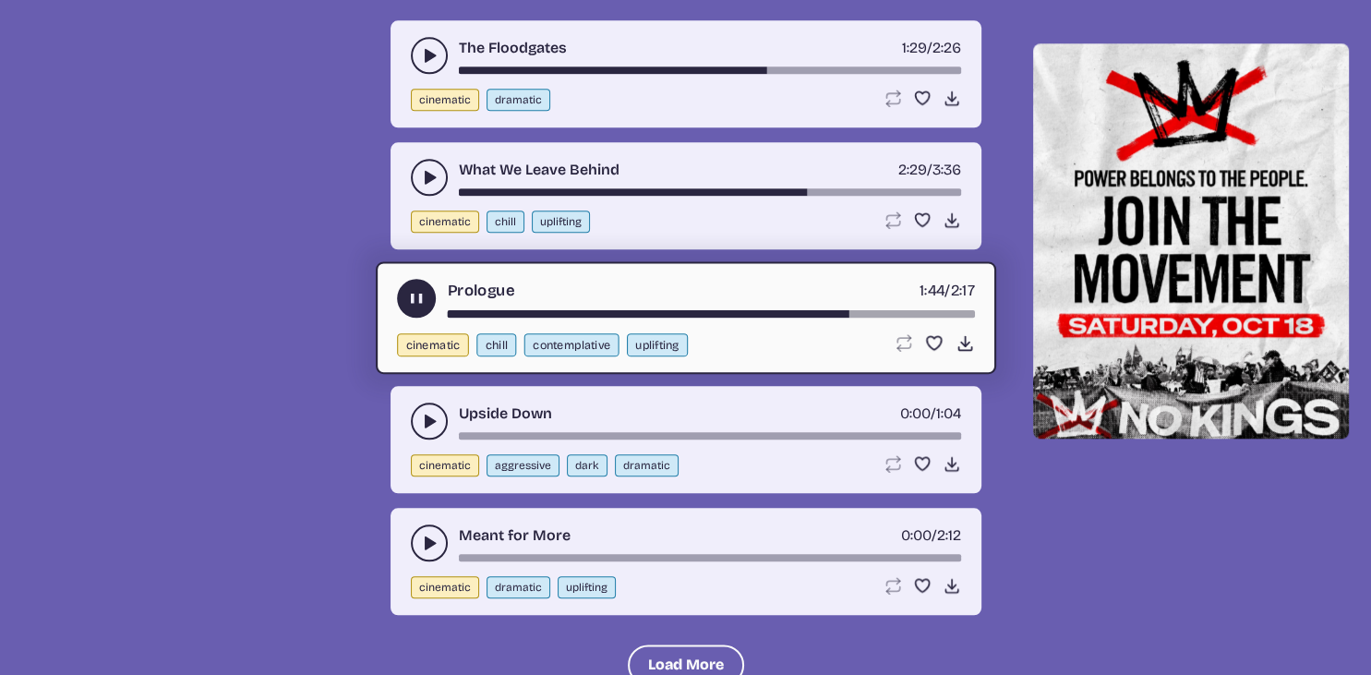
click at [417, 289] on use "play-pause toggle" at bounding box center [415, 298] width 19 height 19
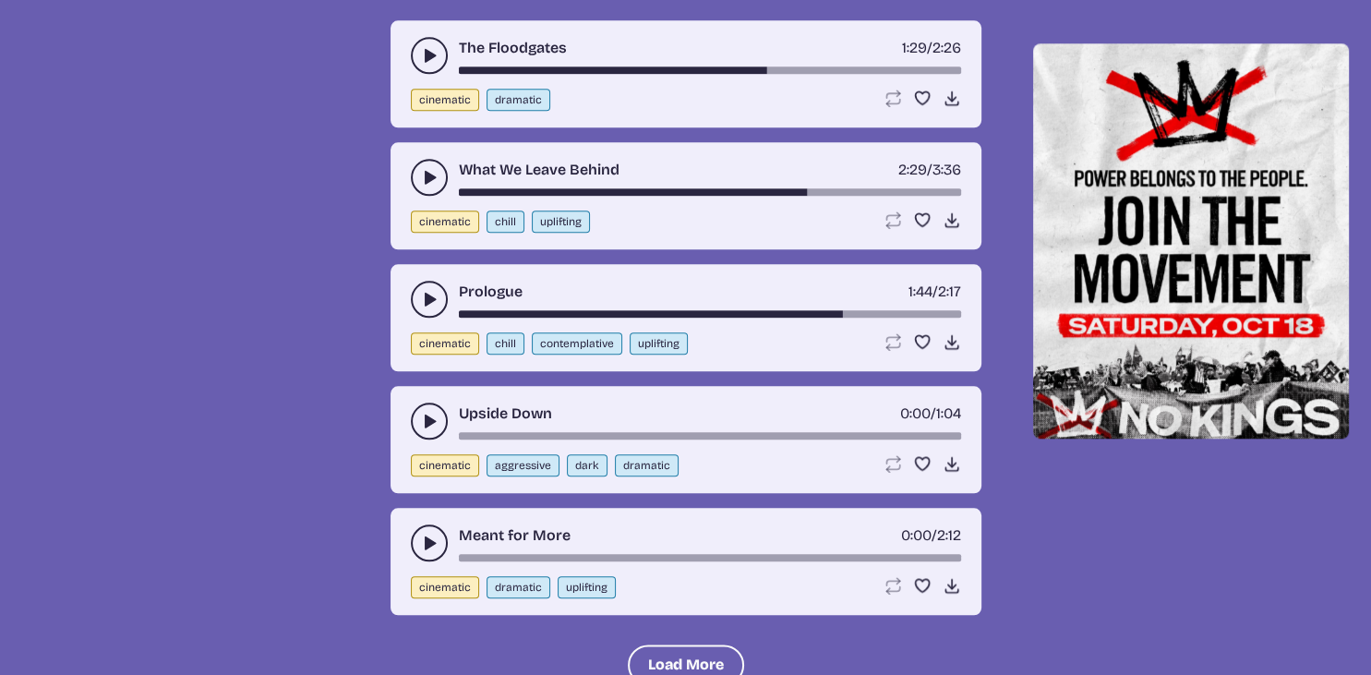
click at [415, 403] on button "play-pause toggle" at bounding box center [429, 420] width 37 height 37
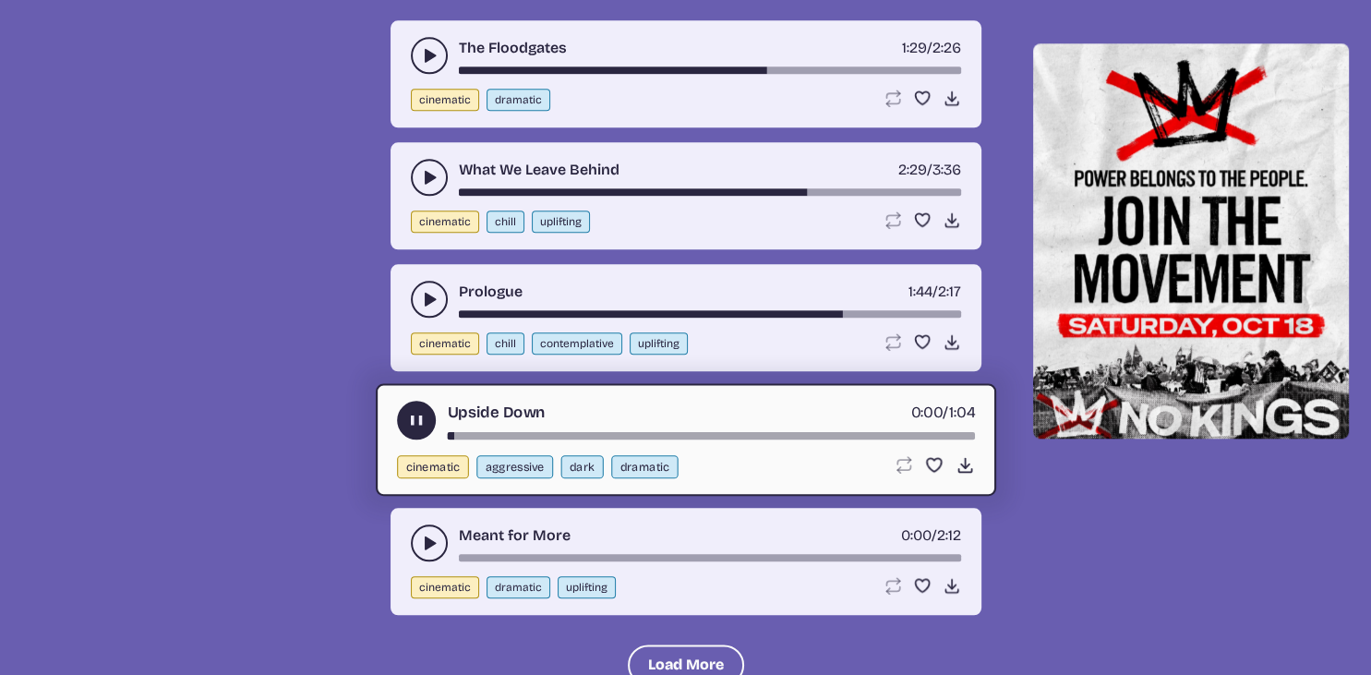
click at [548, 432] on div "song-time-bar" at bounding box center [710, 435] width 527 height 7
click at [631, 432] on div "song-time-bar" at bounding box center [710, 435] width 527 height 7
click at [417, 411] on use "play-pause toggle" at bounding box center [415, 420] width 19 height 19
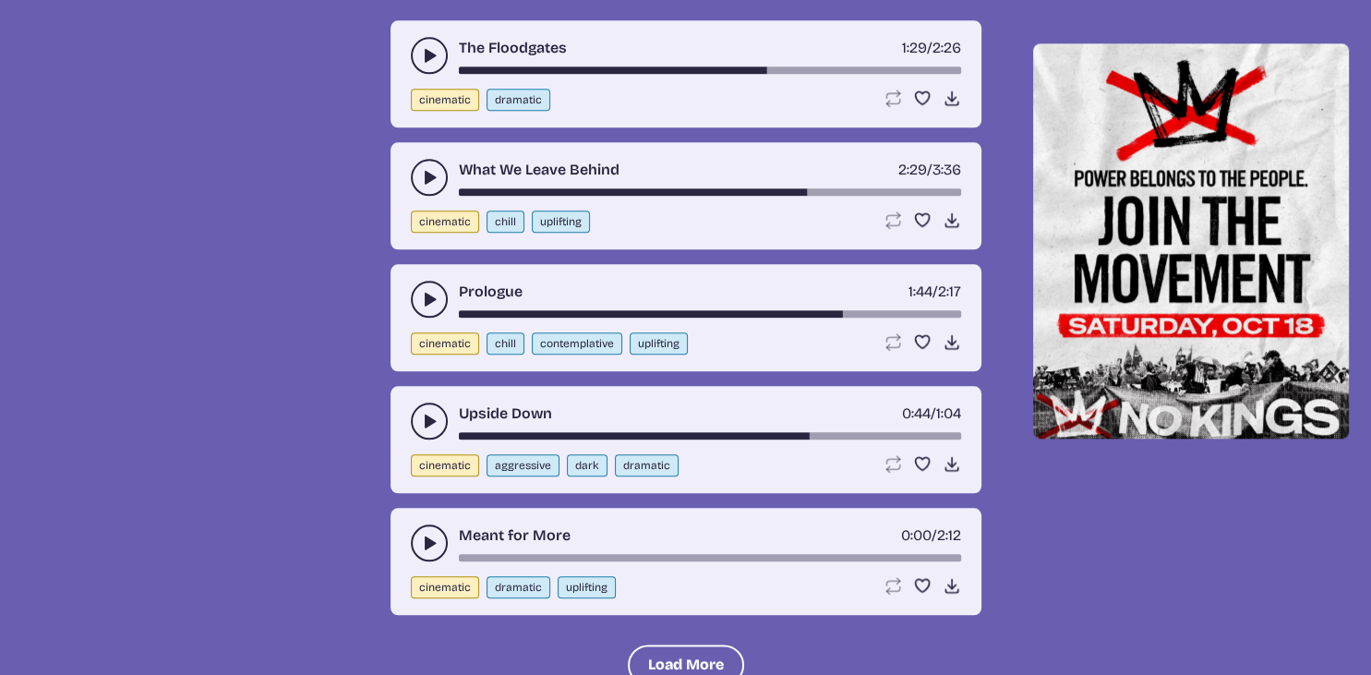
click at [426, 537] on use "play-pause toggle" at bounding box center [429, 543] width 18 height 18
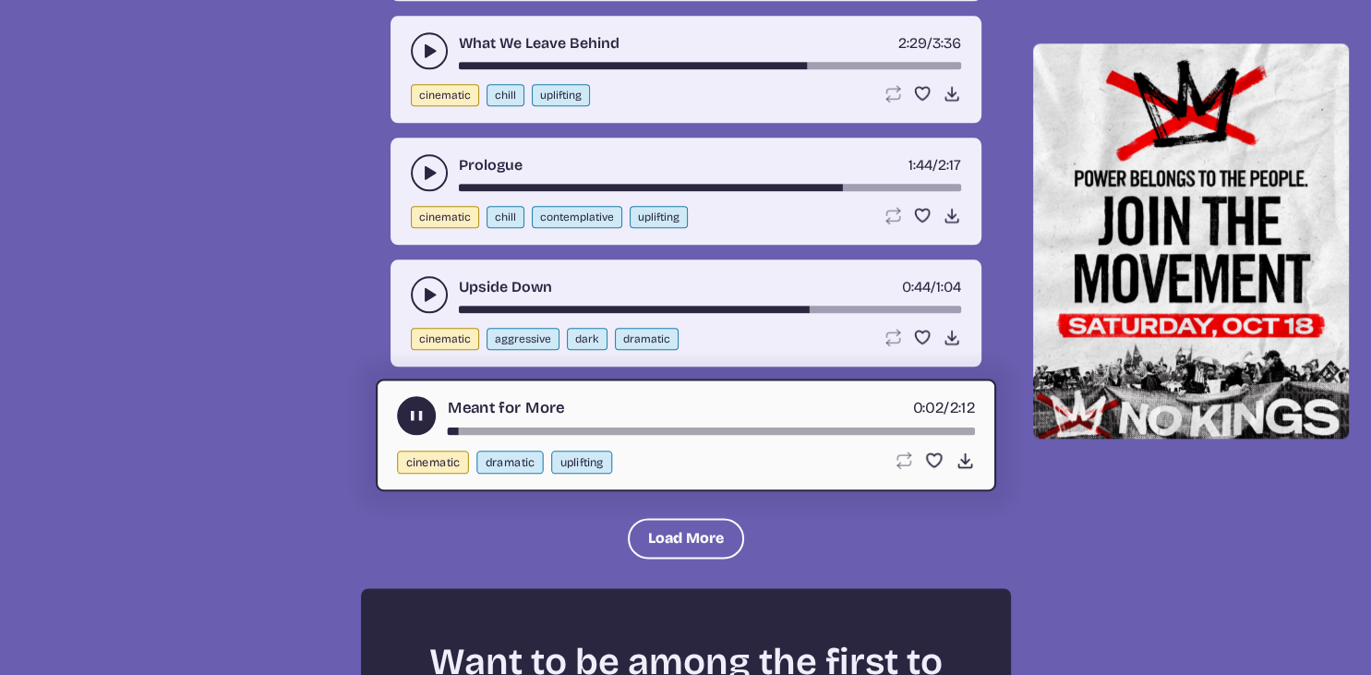
scroll to position [2047, 0]
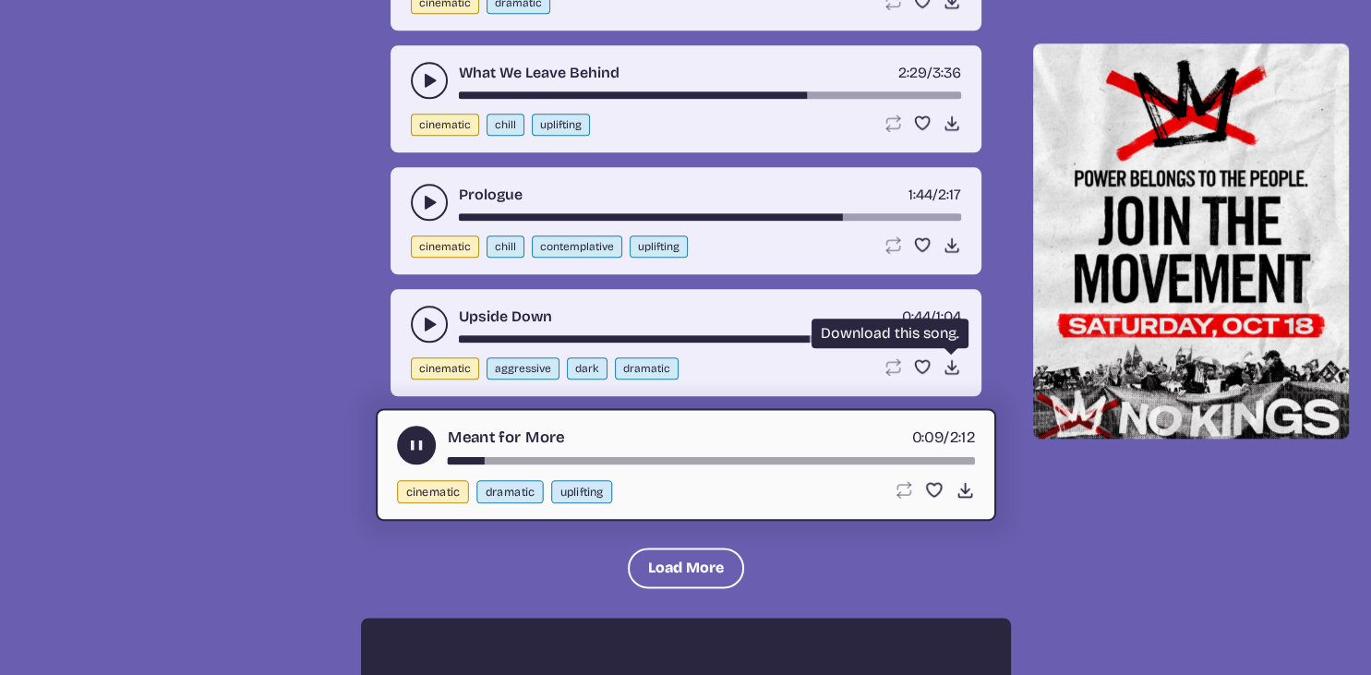
click at [949, 360] on icon "Download song" at bounding box center [952, 366] width 18 height 18
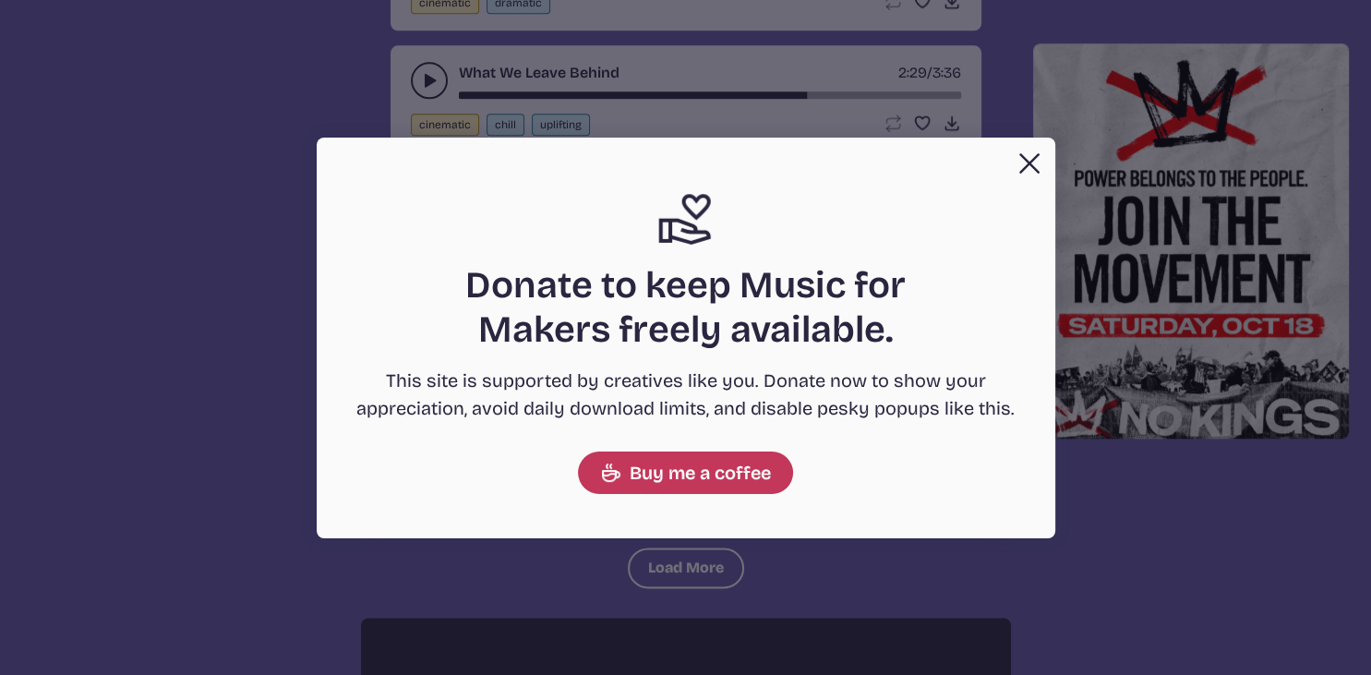
click at [1017, 170] on button "Close" at bounding box center [1029, 163] width 37 height 37
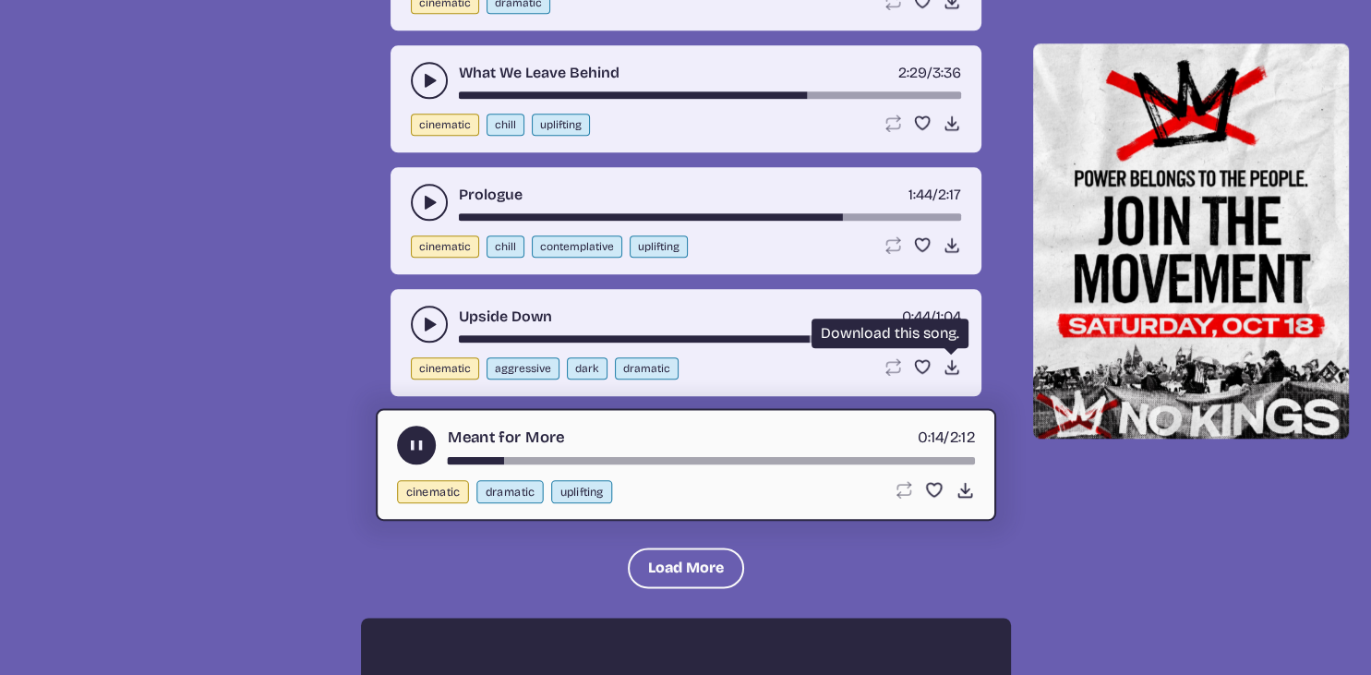
click at [949, 357] on icon "Download song" at bounding box center [952, 366] width 18 height 18
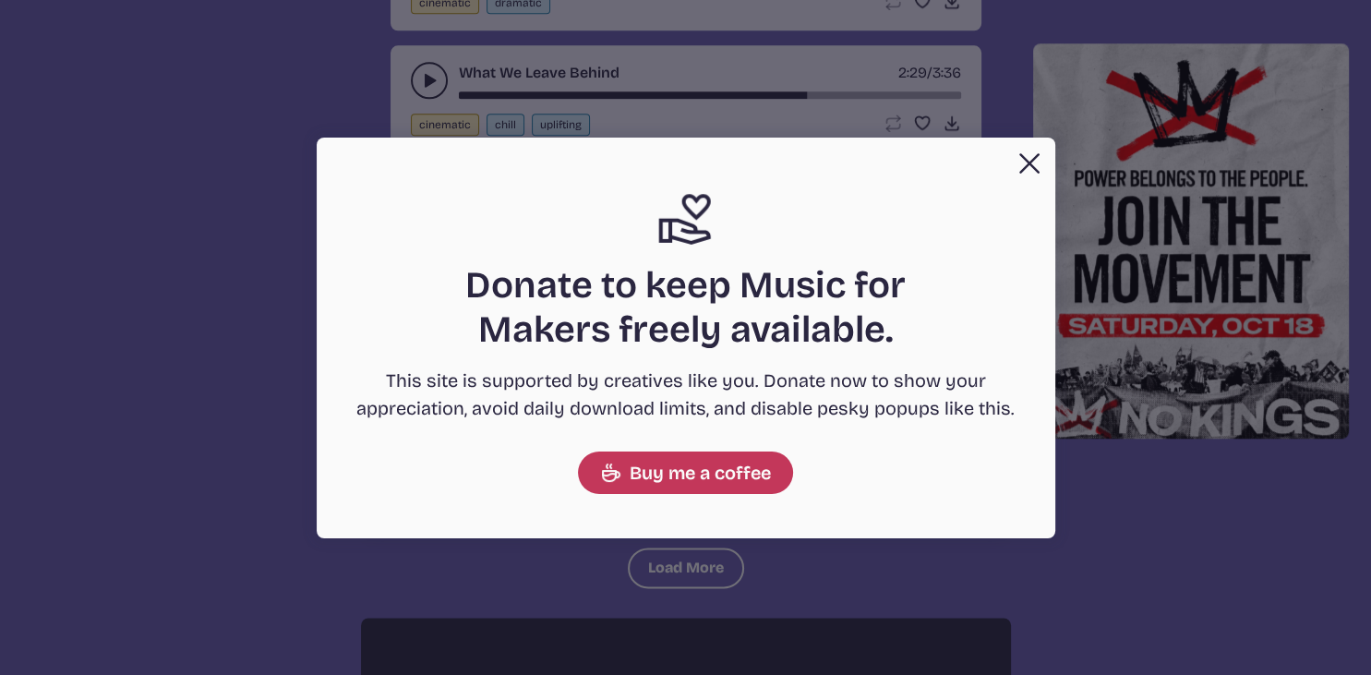
click at [1036, 168] on button "Close" at bounding box center [1029, 163] width 37 height 37
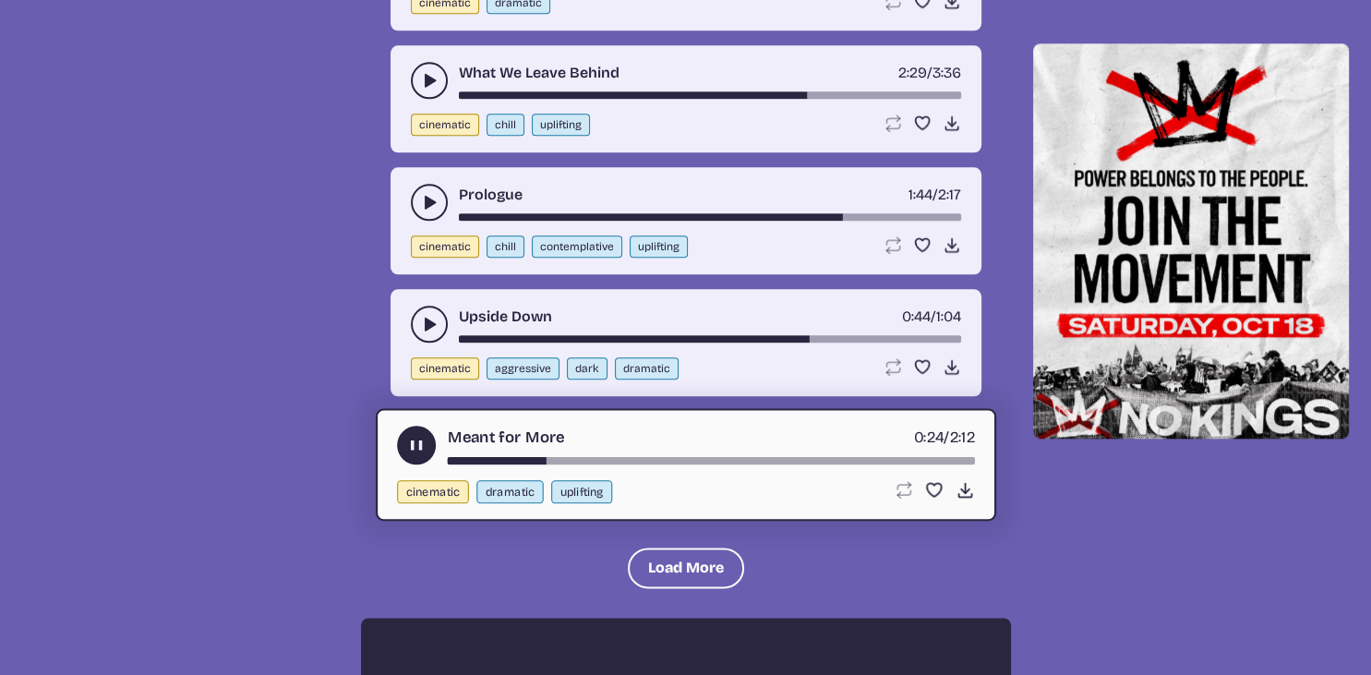
click at [419, 437] on use "play-pause toggle" at bounding box center [415, 445] width 19 height 19
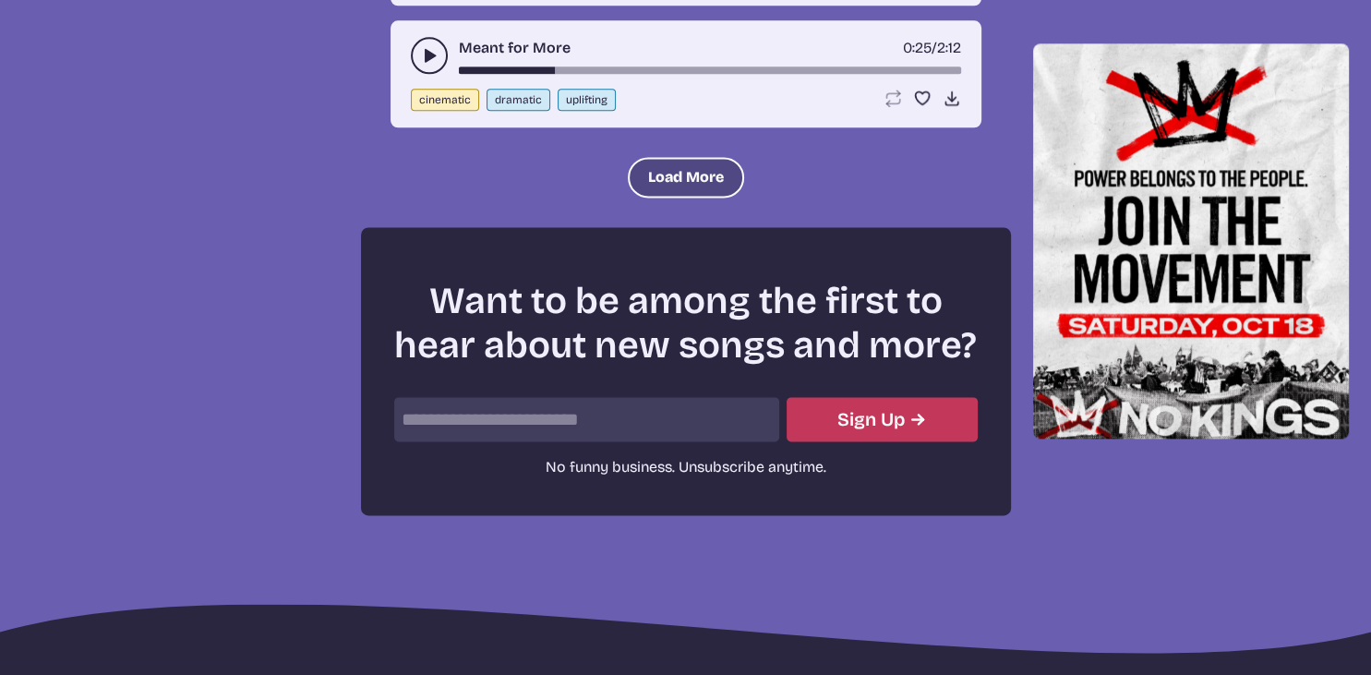
click at [685, 179] on button "Load More" at bounding box center [686, 177] width 116 height 41
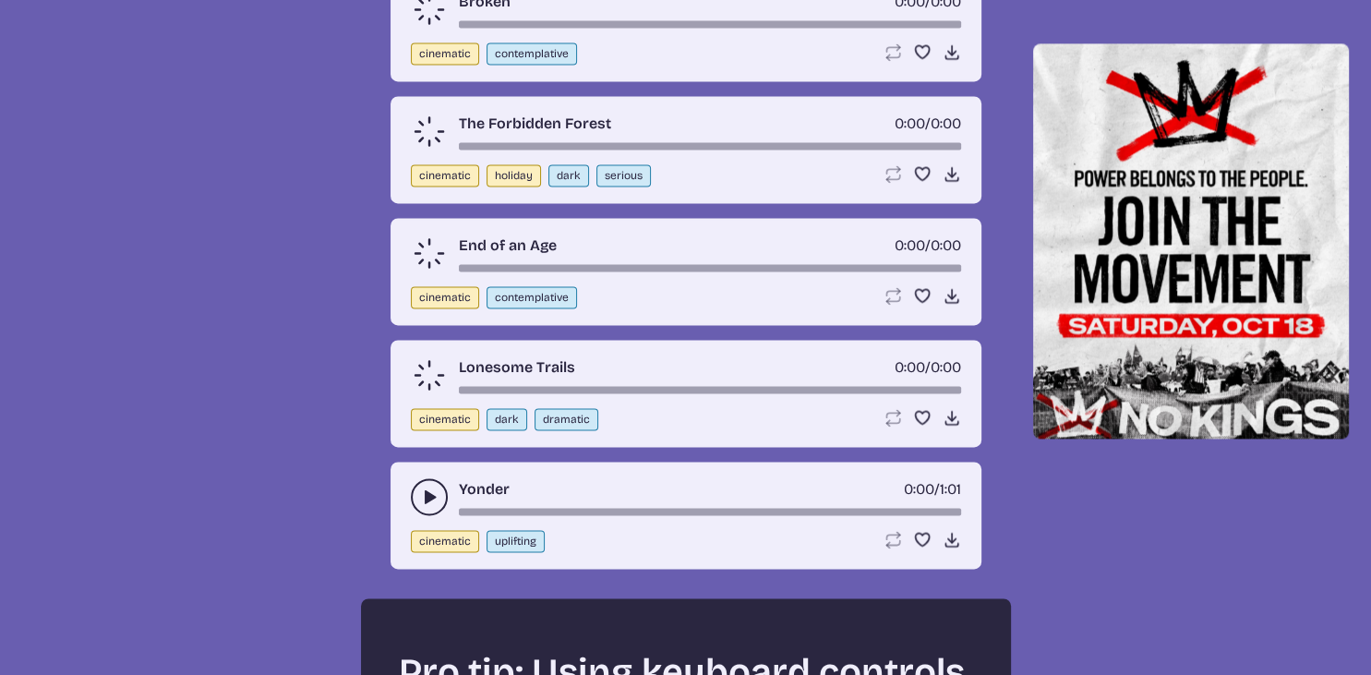
scroll to position [2632, 0]
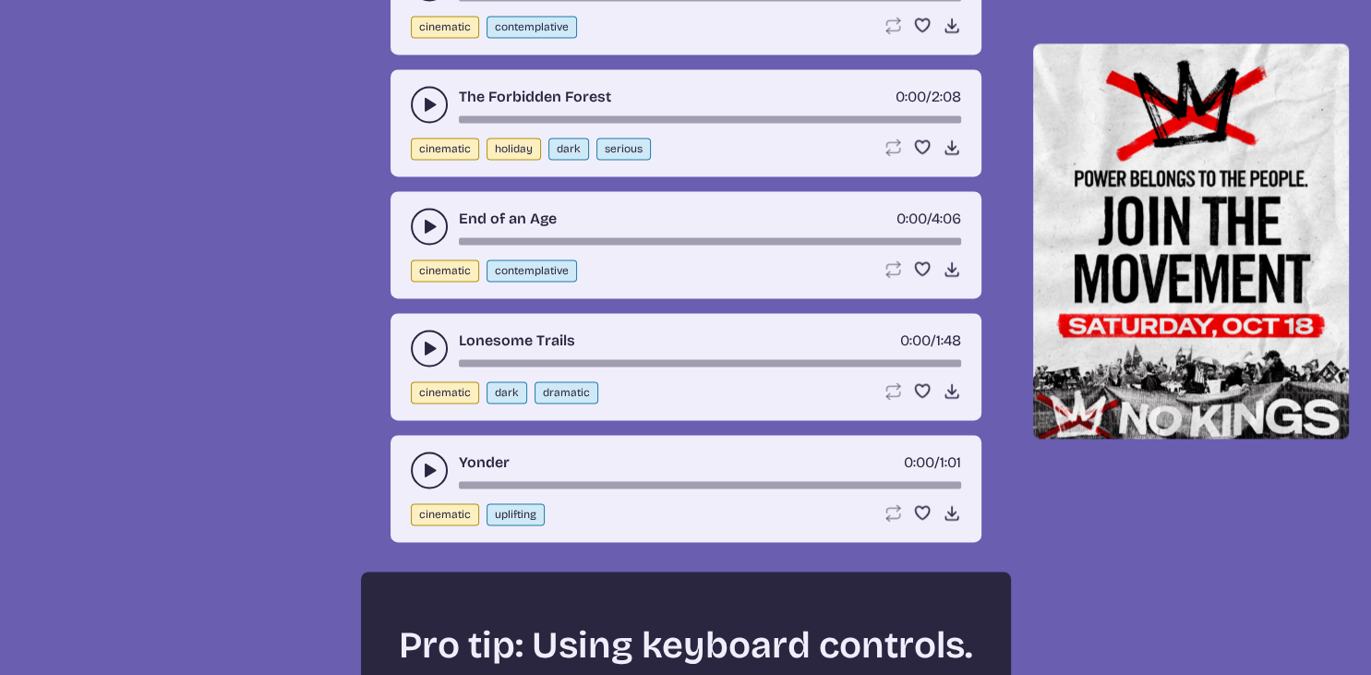
click at [431, 100] on icon "play-pause toggle" at bounding box center [429, 104] width 18 height 18
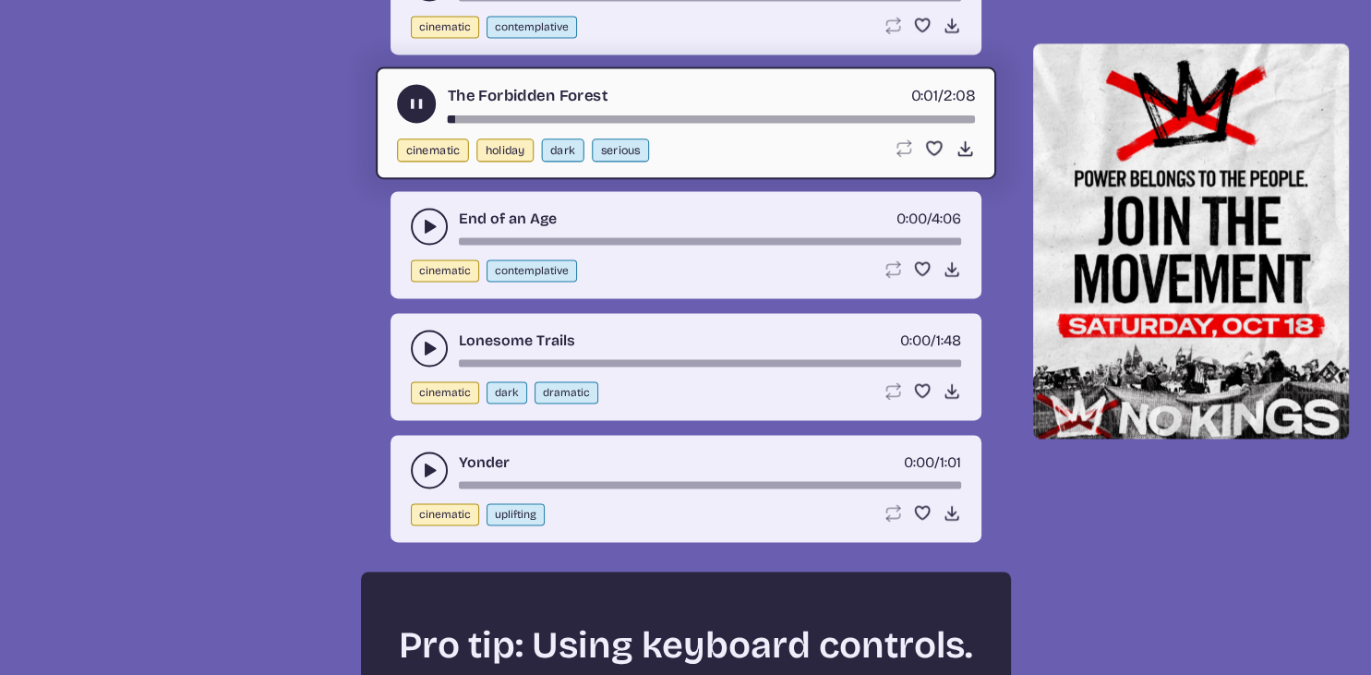
click at [645, 115] on div "song-time-bar" at bounding box center [710, 118] width 527 height 7
click at [750, 115] on div "song-time-bar" at bounding box center [710, 118] width 527 height 7
click at [416, 94] on icon "play-pause toggle" at bounding box center [415, 103] width 19 height 19
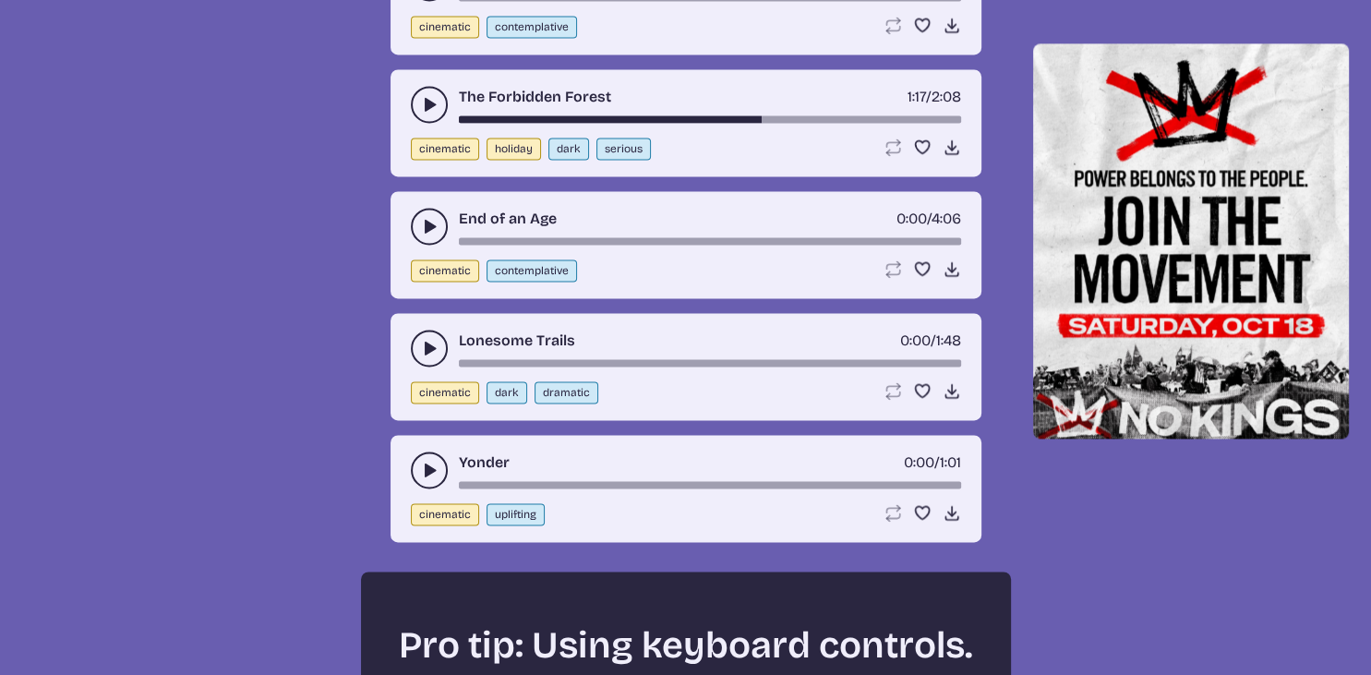
click at [427, 339] on use "play-pause toggle" at bounding box center [429, 348] width 18 height 18
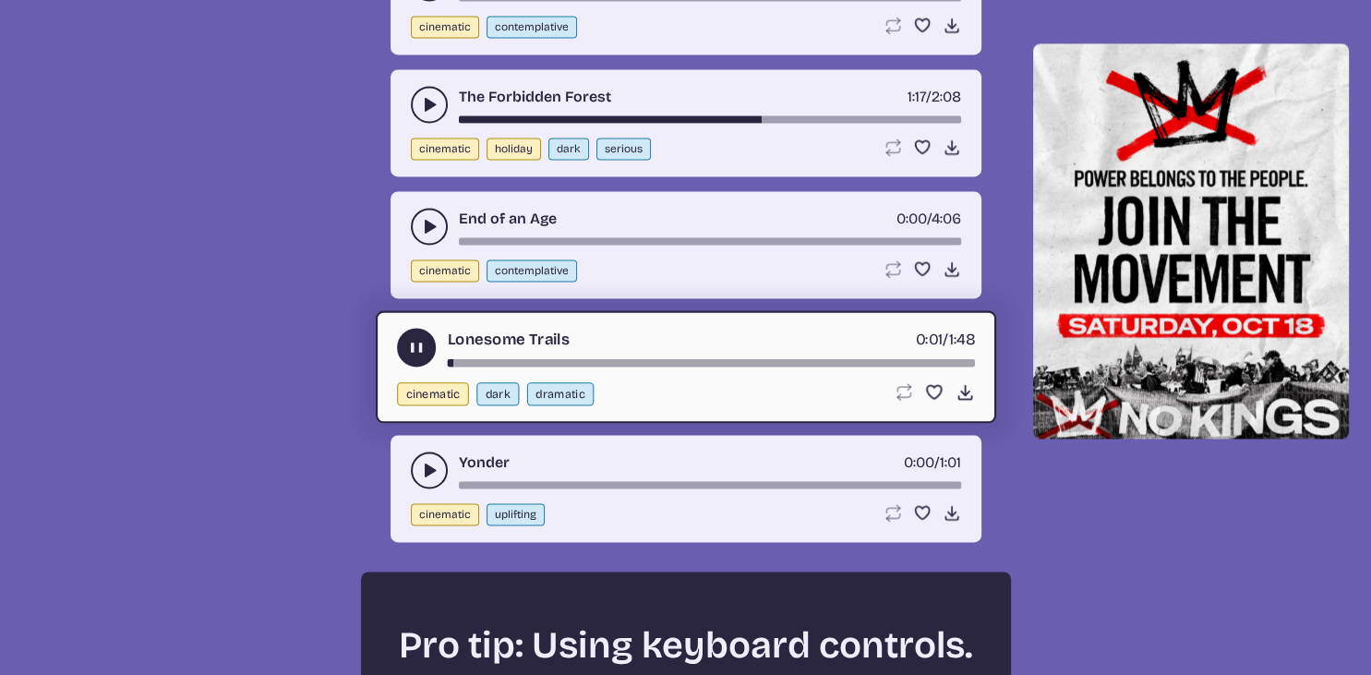
click at [599, 359] on div "song-time-bar" at bounding box center [710, 362] width 527 height 7
click at [567, 359] on div "song-time-bar" at bounding box center [710, 362] width 527 height 7
click at [418, 338] on use "play-pause toggle" at bounding box center [415, 347] width 19 height 19
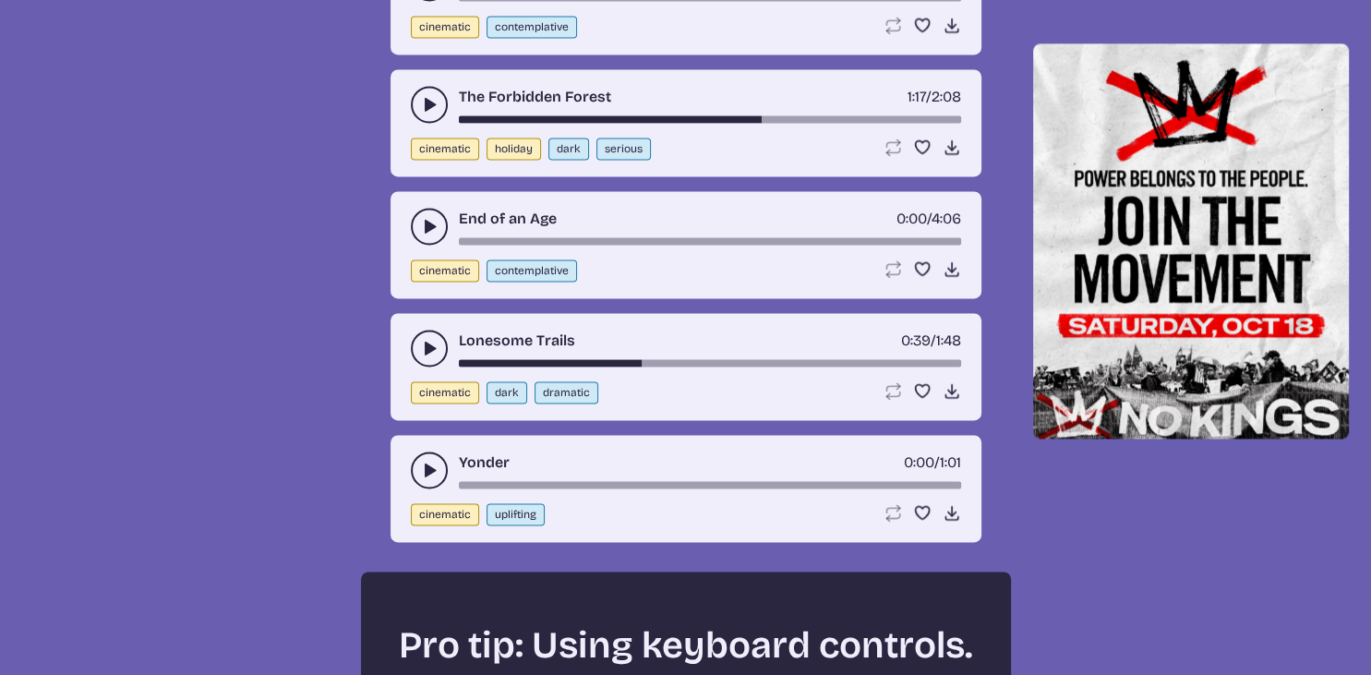
click at [418, 457] on button "play-pause toggle" at bounding box center [429, 469] width 37 height 37
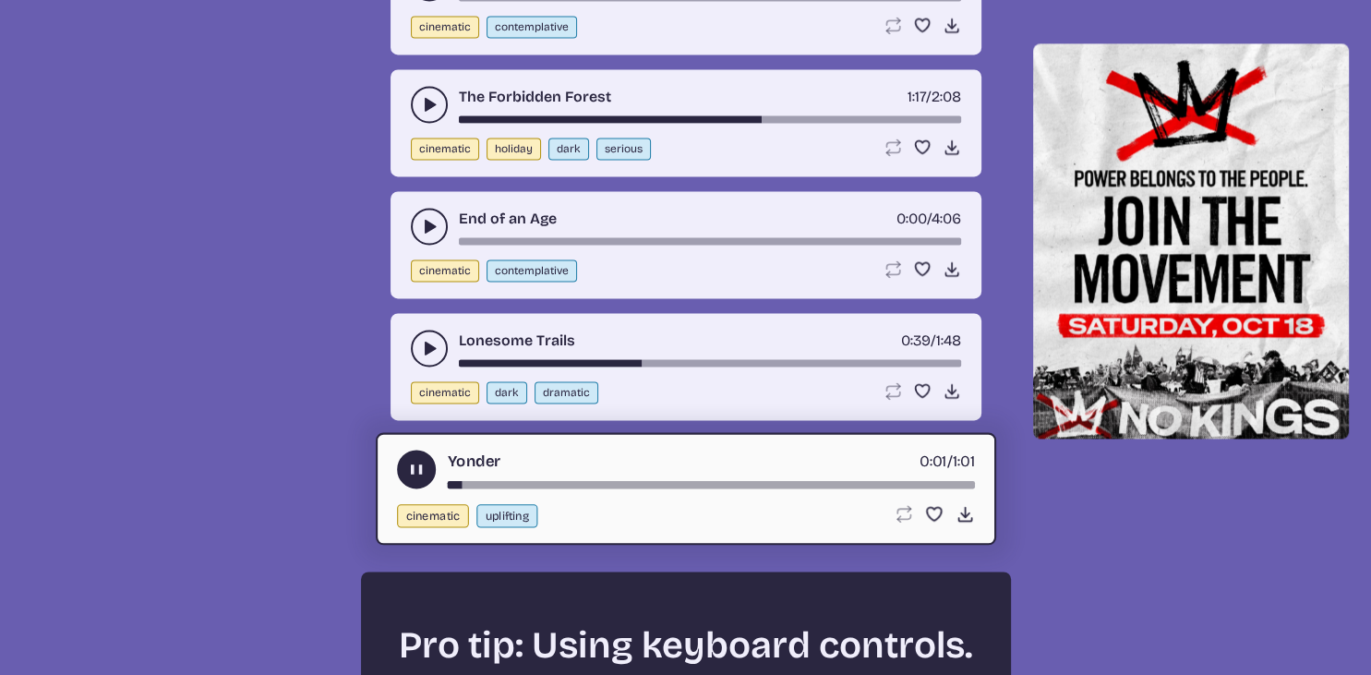
click at [549, 481] on div "song-time-bar" at bounding box center [710, 484] width 527 height 7
click at [656, 481] on div "song-time-bar" at bounding box center [710, 484] width 527 height 7
click at [854, 481] on div "song-time-bar" at bounding box center [710, 484] width 527 height 7
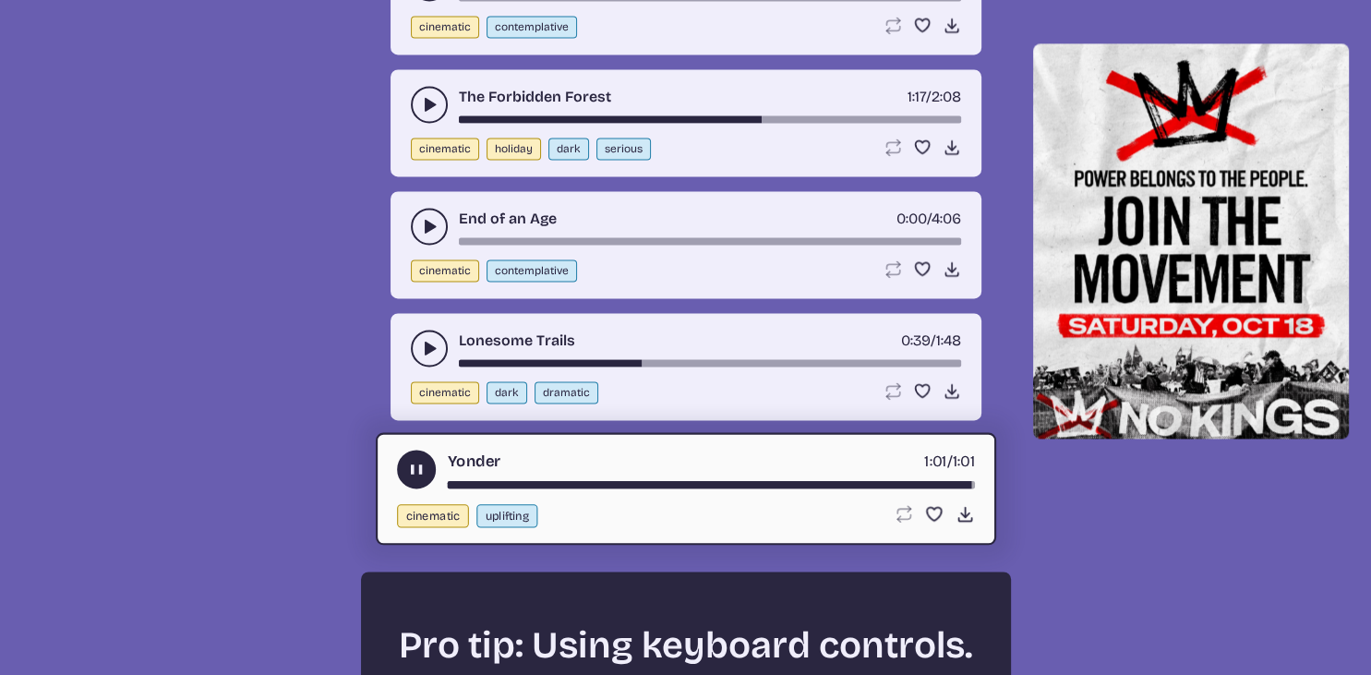
click at [417, 460] on use "play-pause toggle" at bounding box center [415, 469] width 19 height 19
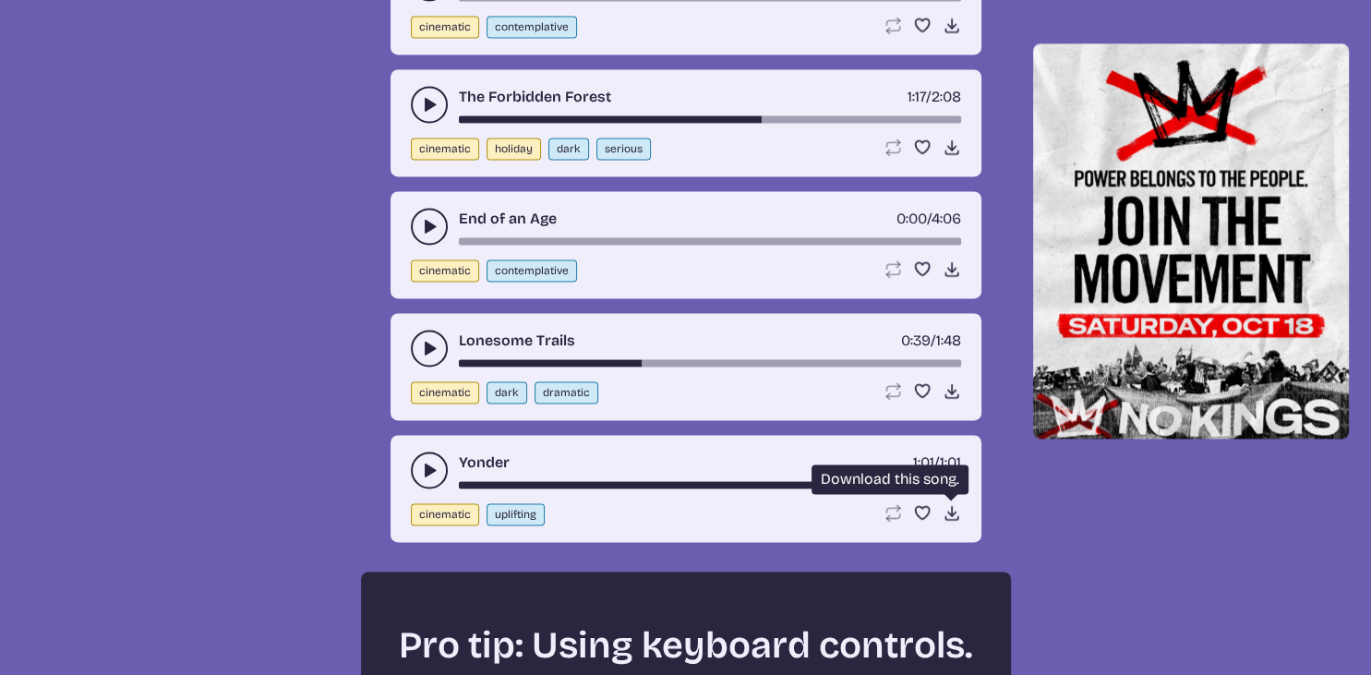
click at [954, 503] on icon "Download song" at bounding box center [952, 512] width 18 height 18
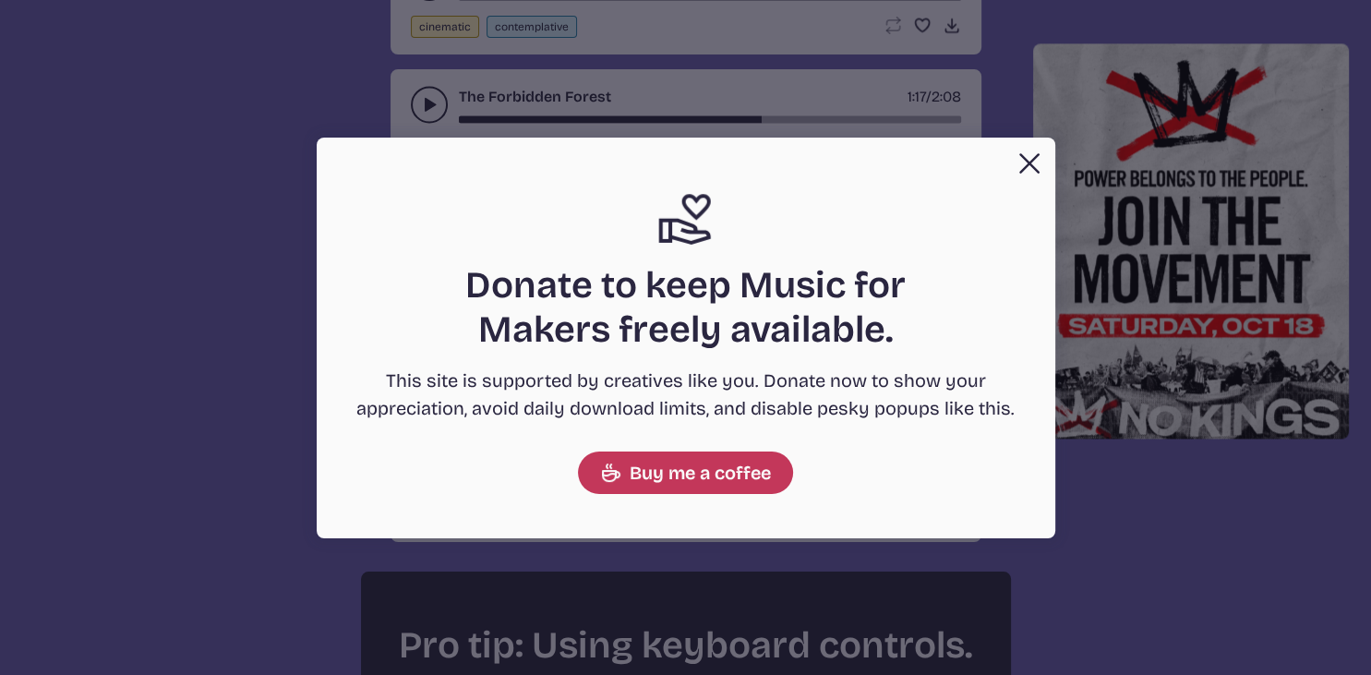
click at [102, 255] on button "Close Support icon Donate to keep Music for Makers freely available. This site …" at bounding box center [685, 337] width 1371 height 675
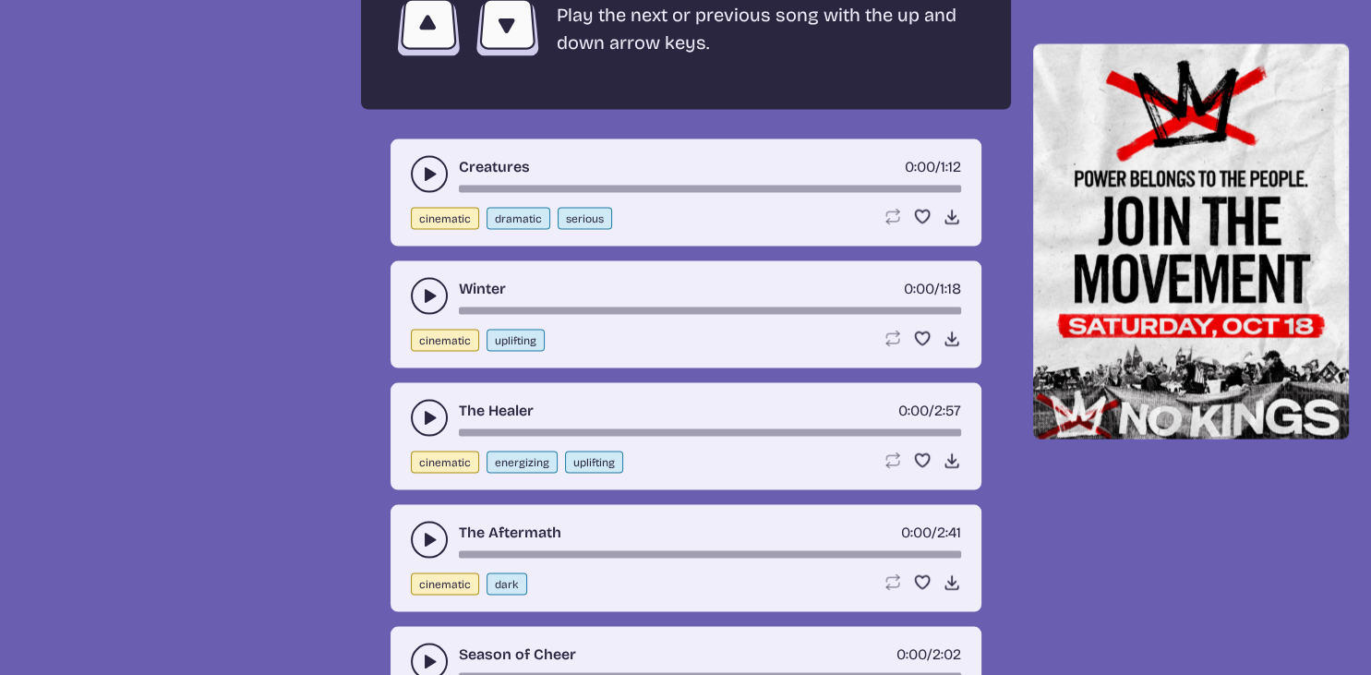
scroll to position [3412, 0]
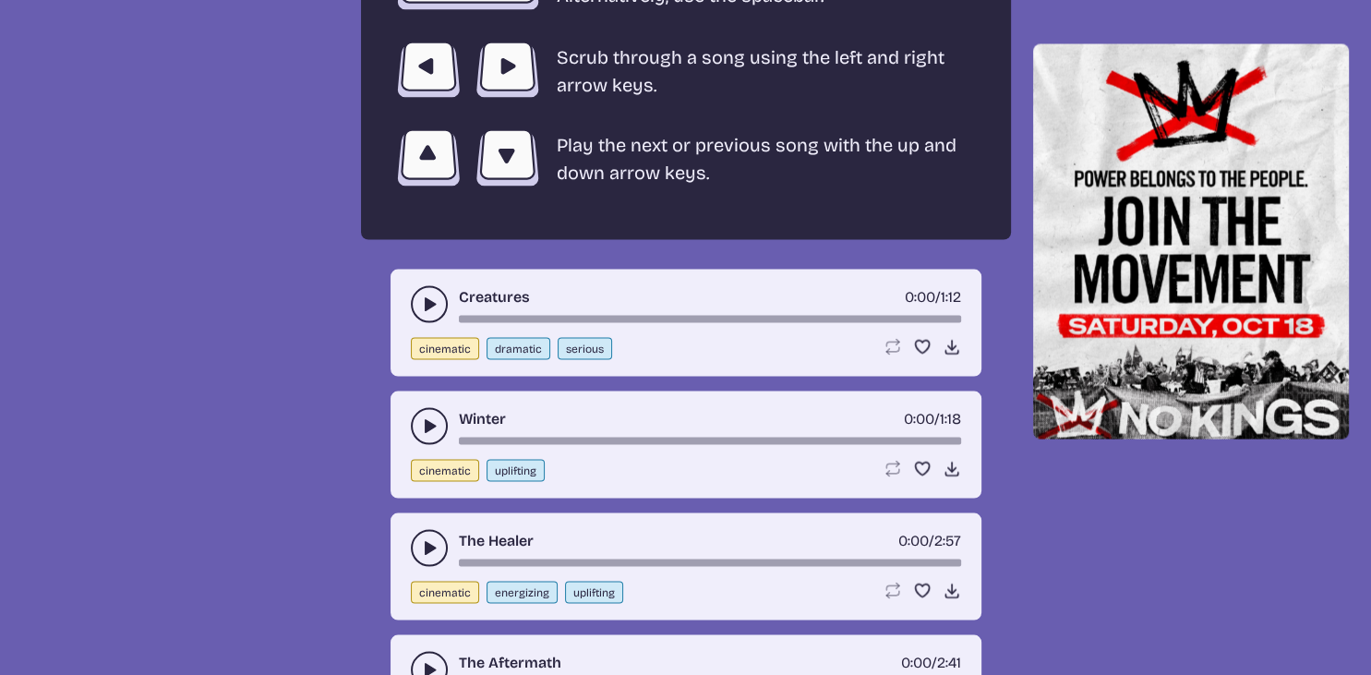
click at [434, 294] on icon "play-pause toggle" at bounding box center [429, 303] width 18 height 18
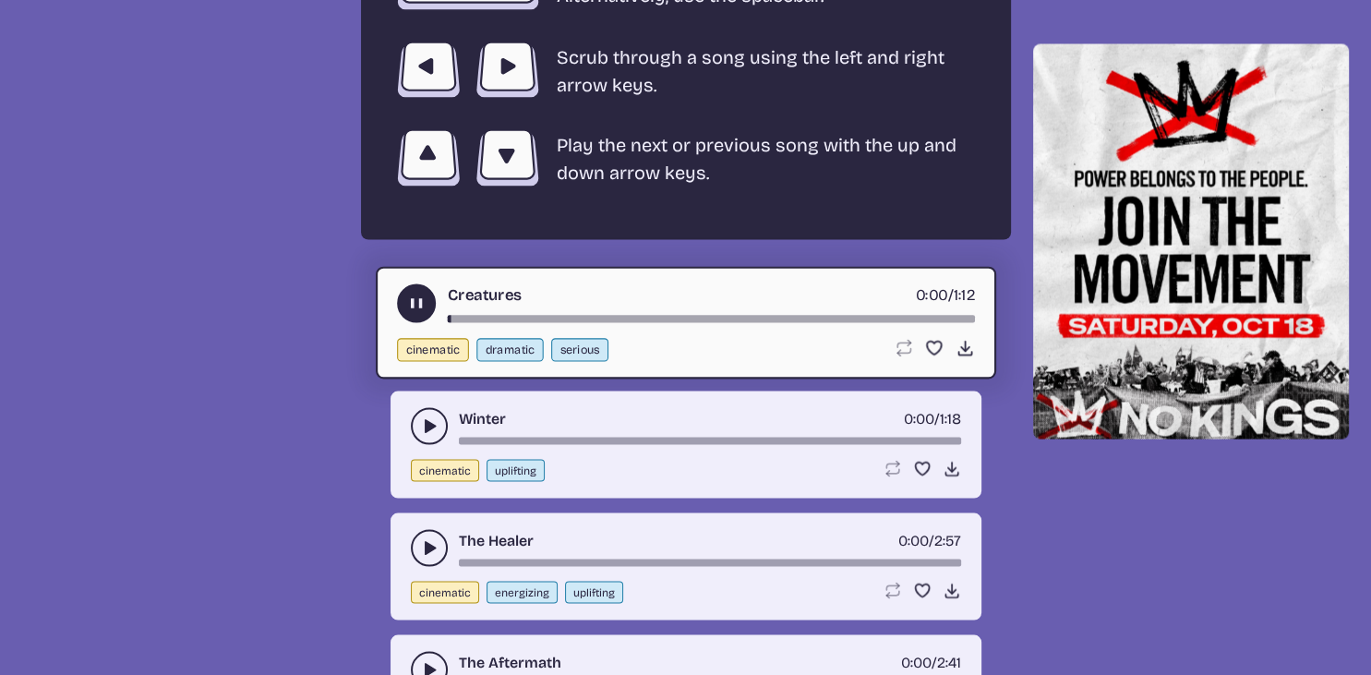
click at [685, 315] on div "song-time-bar" at bounding box center [710, 318] width 527 height 7
click at [820, 315] on div "song-time-bar" at bounding box center [710, 318] width 527 height 7
click at [418, 294] on use "play-pause toggle" at bounding box center [415, 303] width 19 height 19
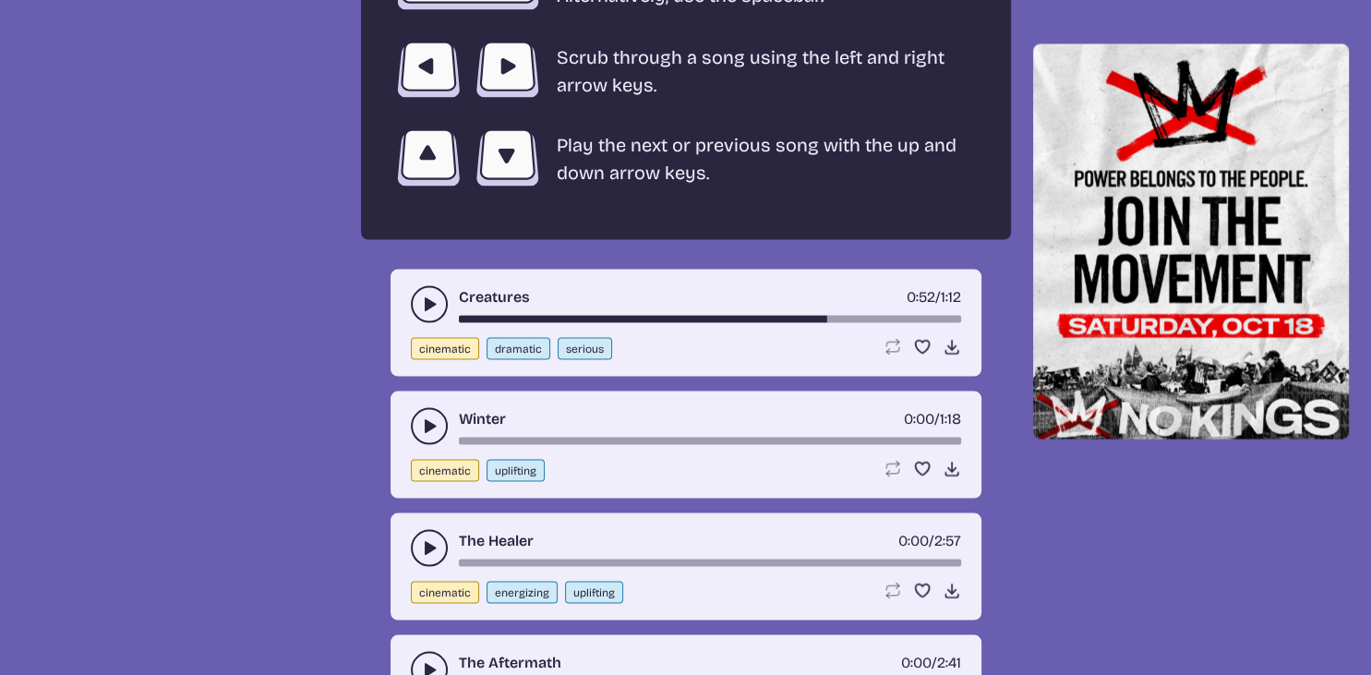
click at [426, 416] on use "play-pause toggle" at bounding box center [429, 425] width 18 height 18
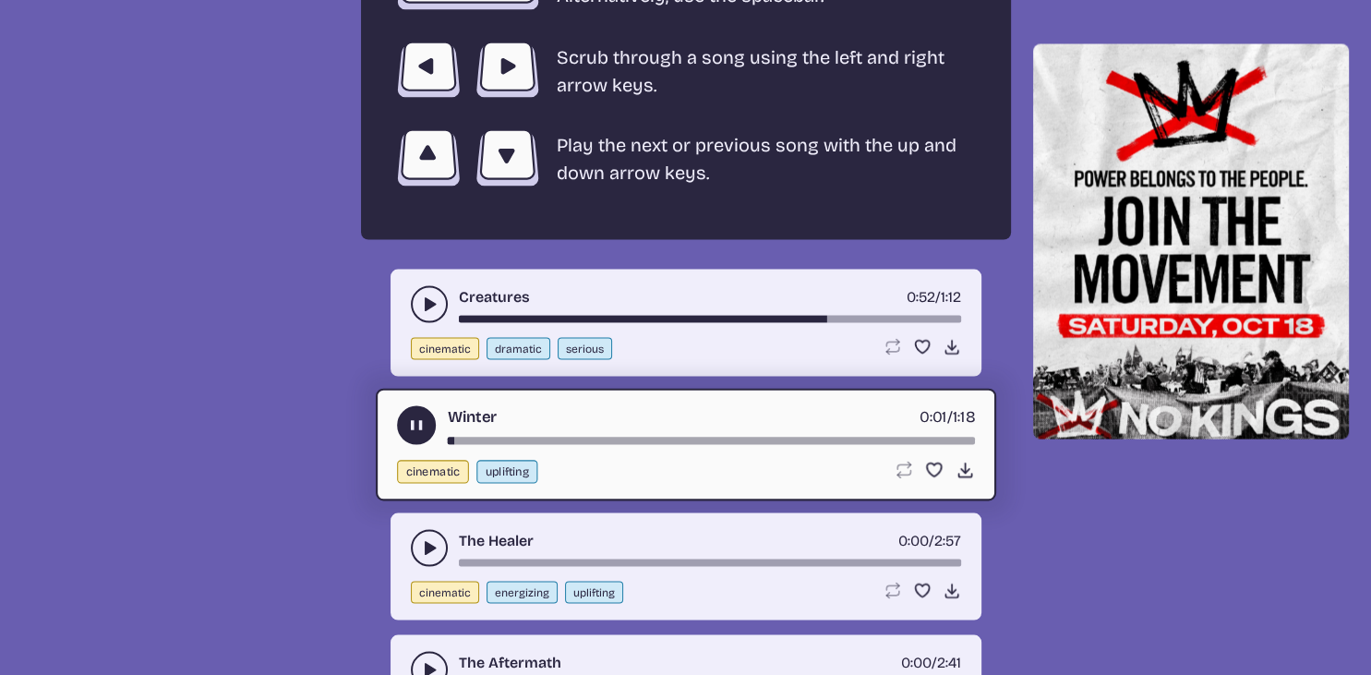
click at [777, 437] on div "song-time-bar" at bounding box center [710, 440] width 527 height 7
click at [403, 405] on button "play-pause toggle" at bounding box center [416, 424] width 39 height 39
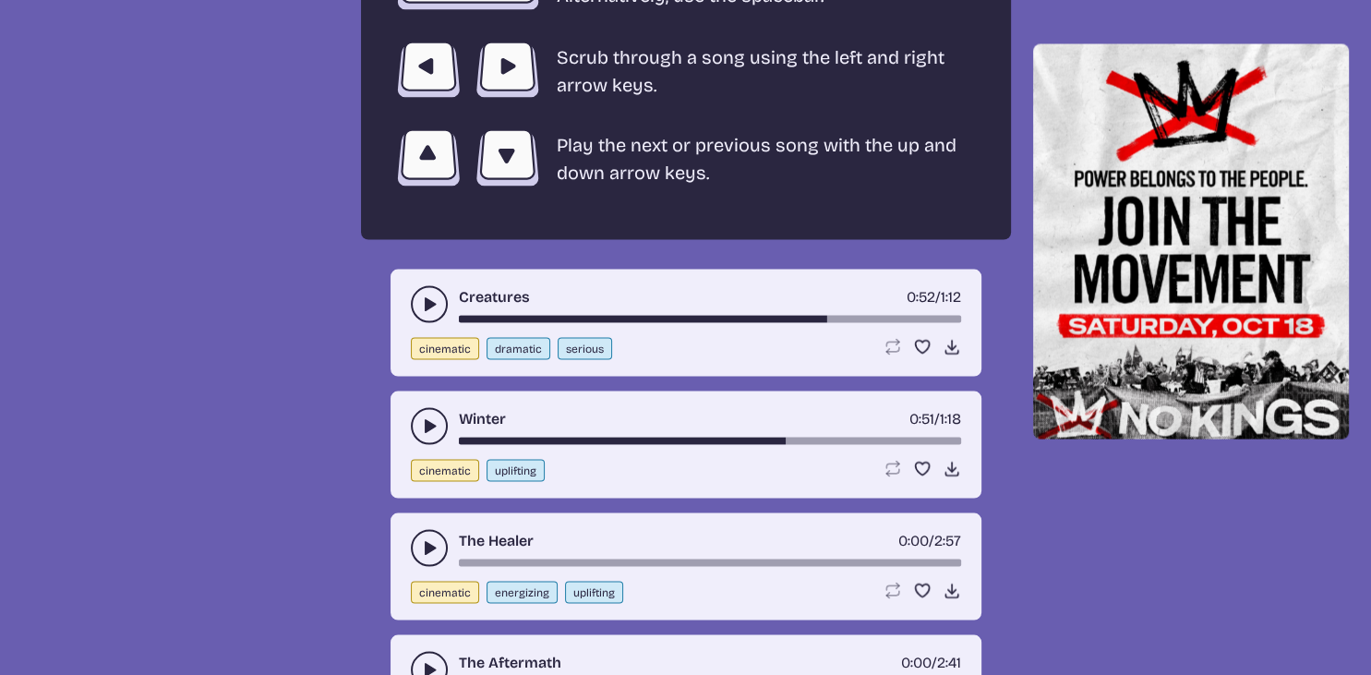
click at [426, 512] on div "The Healer 0:00 / 2:57 cinematic energizing uplifting Loop song Loop this song.…" at bounding box center [685, 565] width 591 height 107
click at [426, 538] on use "play-pause toggle" at bounding box center [429, 547] width 18 height 18
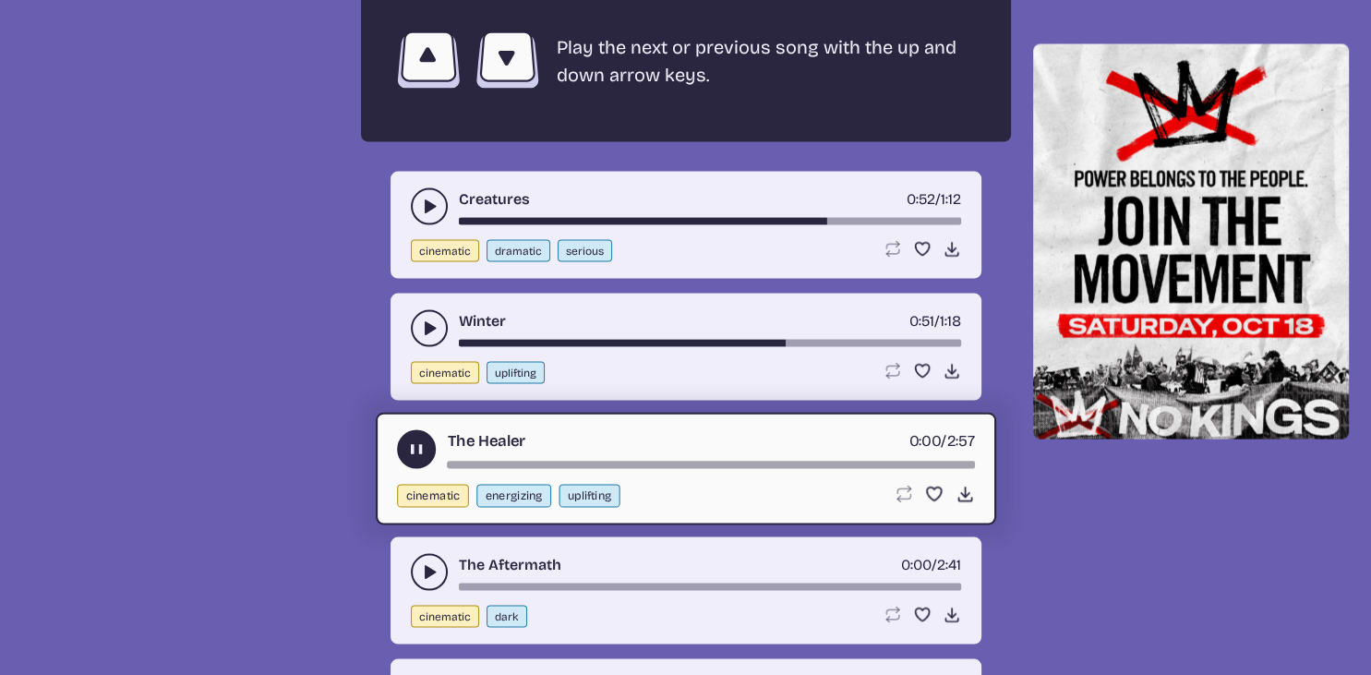
scroll to position [3607, 0]
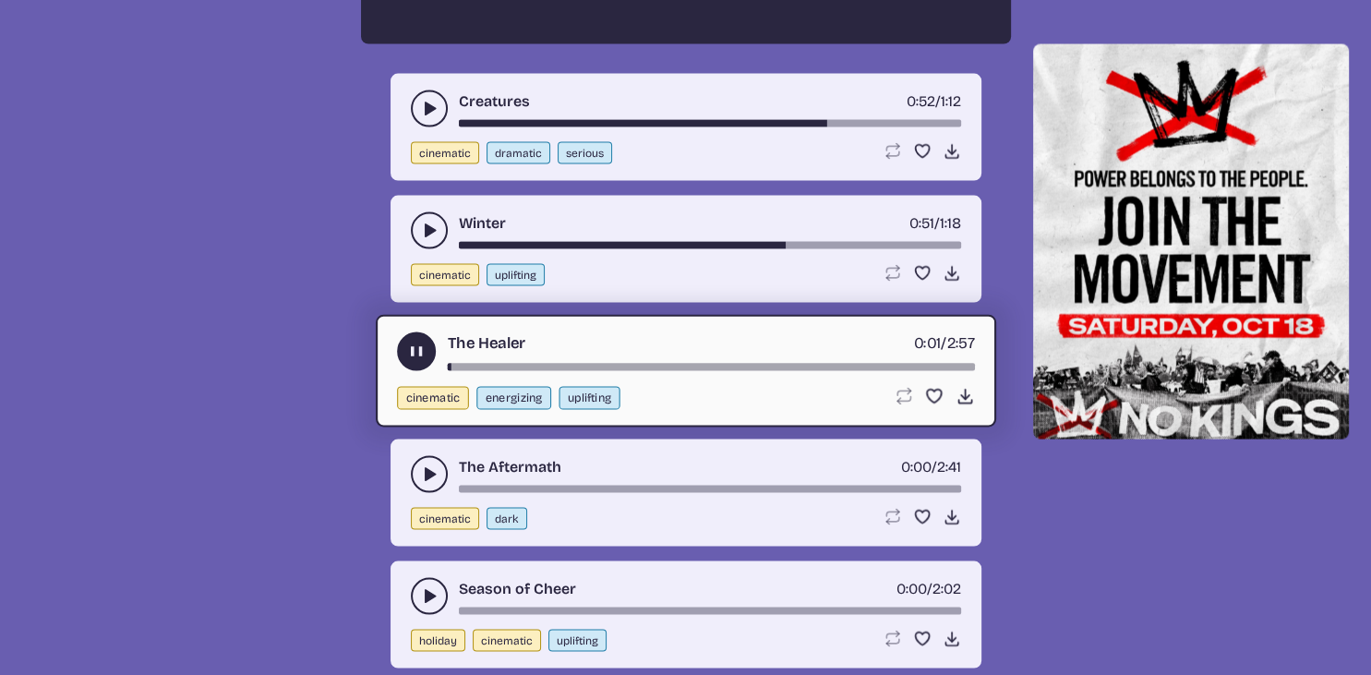
click at [559, 364] on div "song-time-bar" at bounding box center [710, 367] width 527 height 7
click at [684, 364] on div "song-time-bar" at bounding box center [710, 367] width 527 height 7
click at [822, 364] on div "song-time-bar" at bounding box center [710, 367] width 527 height 7
click at [411, 342] on icon "play-pause toggle" at bounding box center [415, 351] width 19 height 19
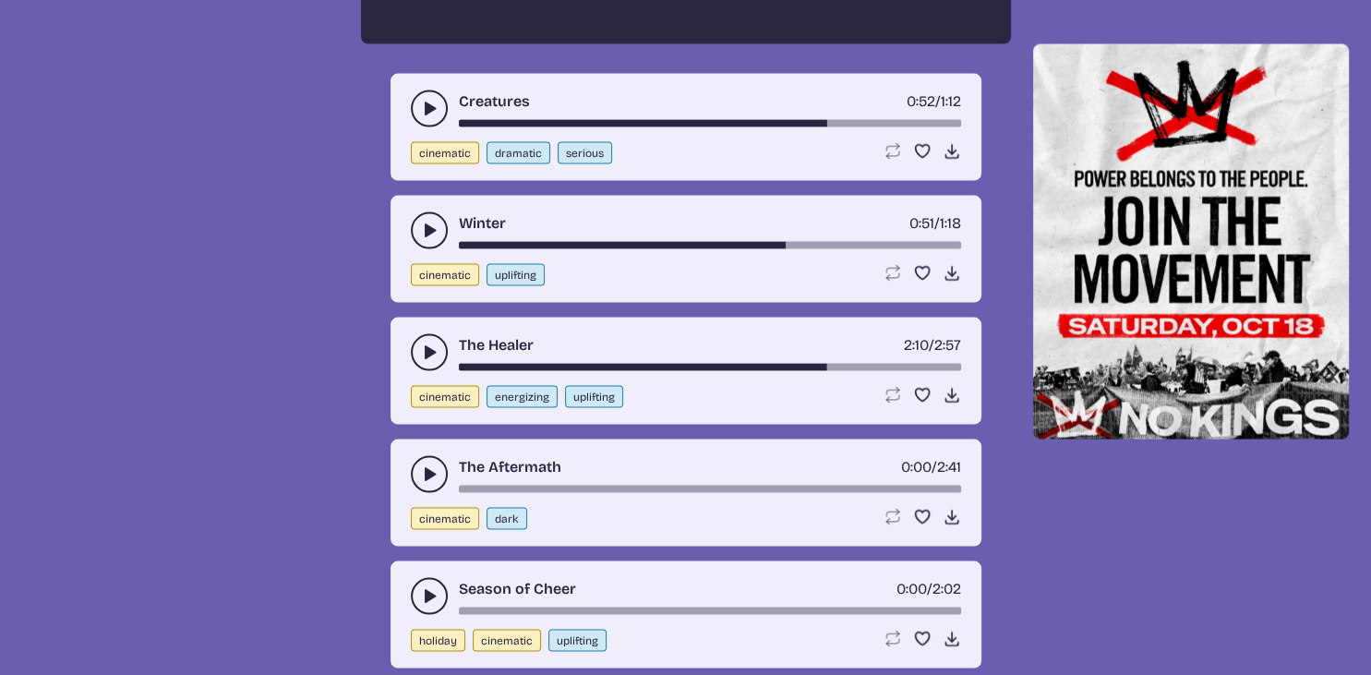
click at [423, 587] on icon "play-pause toggle" at bounding box center [429, 596] width 18 height 18
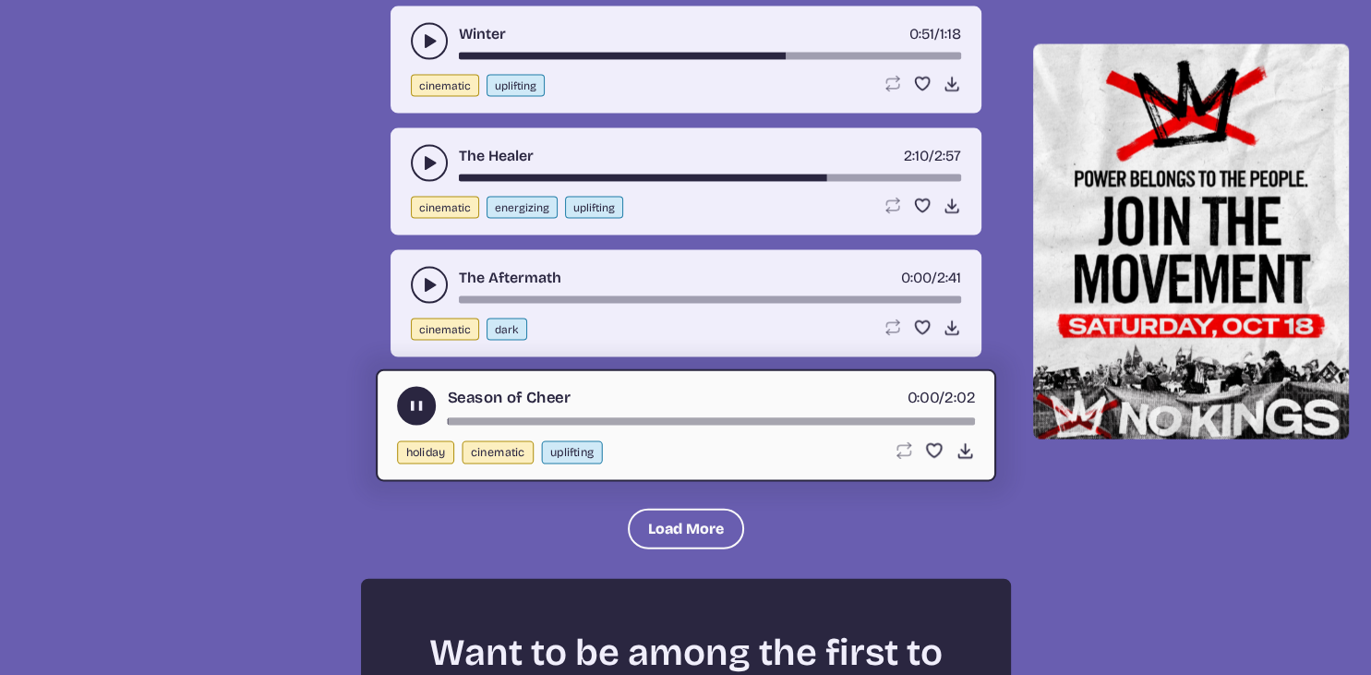
scroll to position [3801, 0]
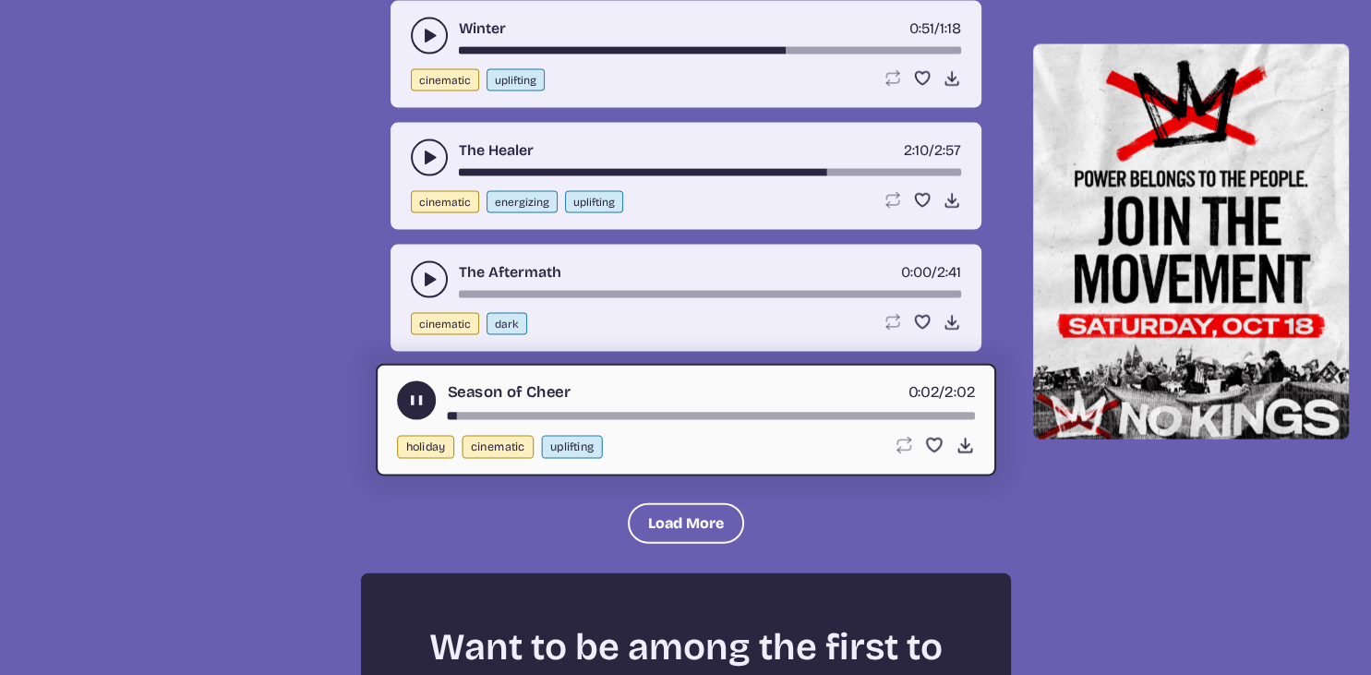
click at [531, 413] on div "song-time-bar" at bounding box center [710, 416] width 527 height 7
click at [709, 413] on div "song-time-bar" at bounding box center [710, 416] width 527 height 7
click at [816, 413] on div "song-time-bar" at bounding box center [710, 416] width 527 height 7
click at [434, 270] on icon "play-pause toggle" at bounding box center [429, 279] width 18 height 18
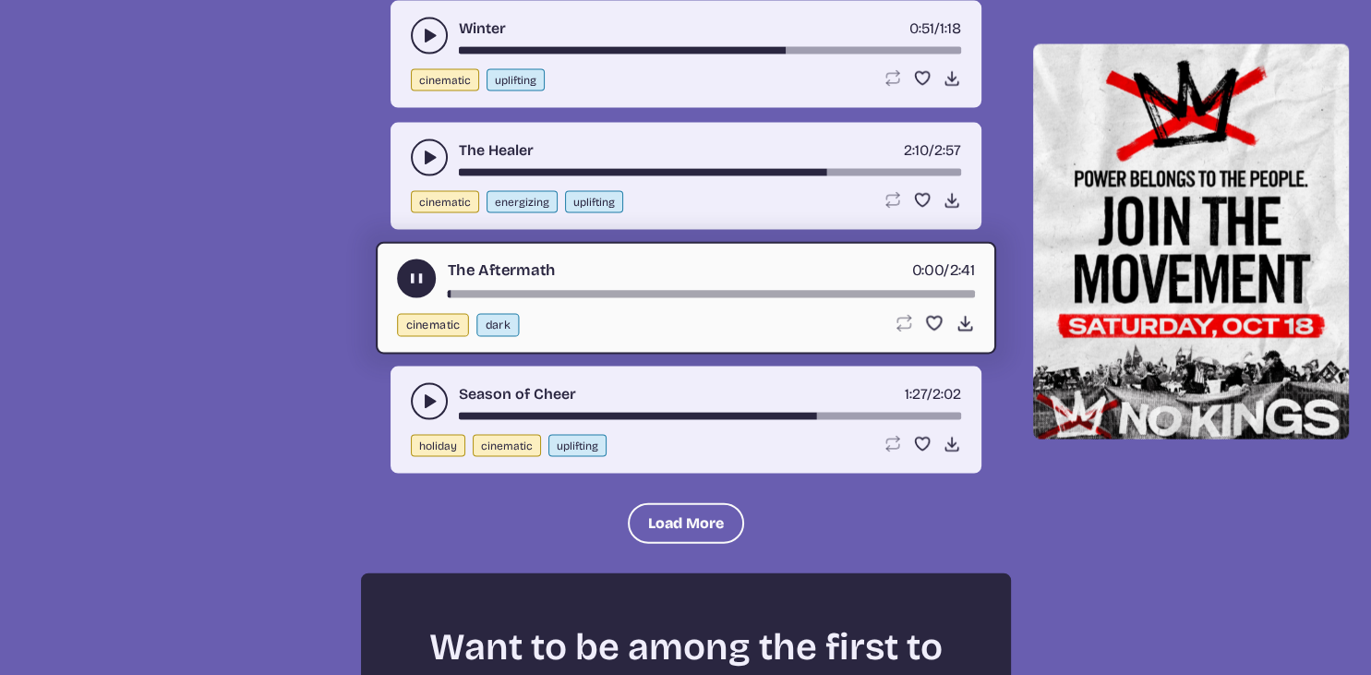
click at [709, 291] on div "song-time-bar" at bounding box center [710, 294] width 527 height 7
click at [825, 291] on div "song-time-bar" at bounding box center [710, 294] width 527 height 7
click at [412, 270] on use "play-pause toggle" at bounding box center [415, 279] width 19 height 19
